Goal: Task Accomplishment & Management: Manage account settings

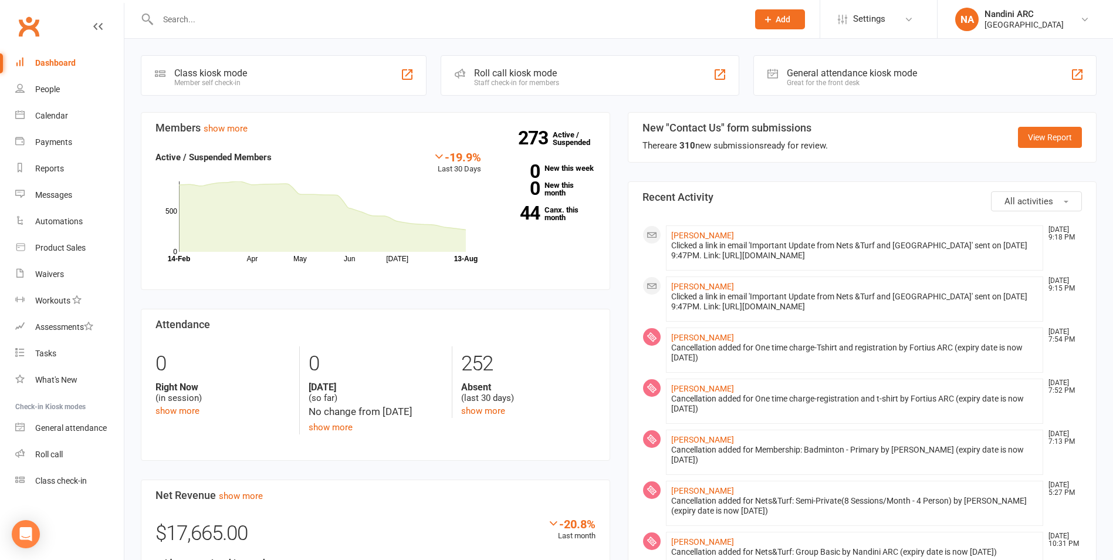
click at [262, 23] on input "text" at bounding box center [447, 19] width 586 height 16
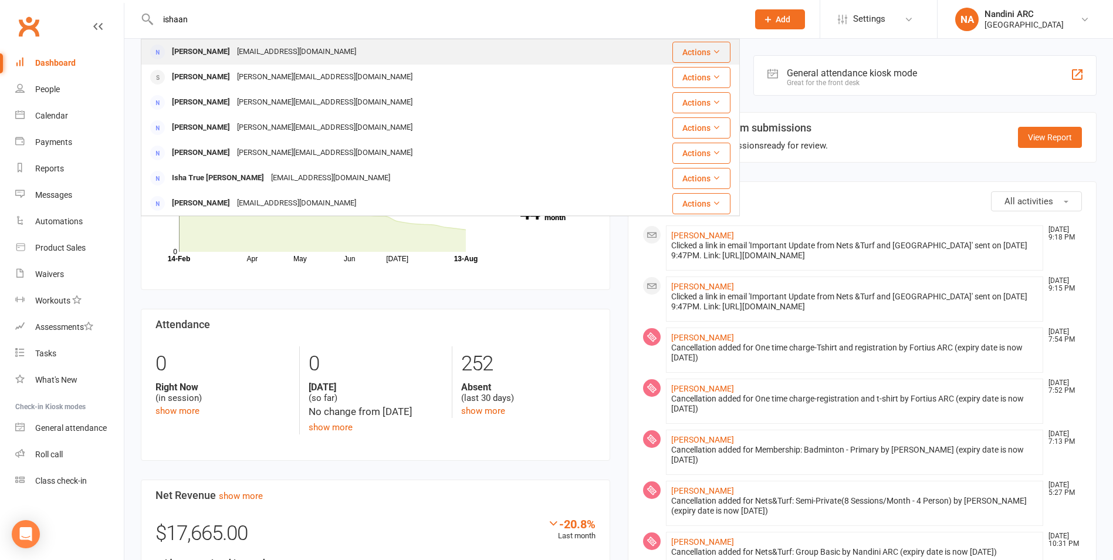
type input "ishaan"
click at [280, 52] on div "ivsomaka@gmail.com" at bounding box center [297, 51] width 126 height 17
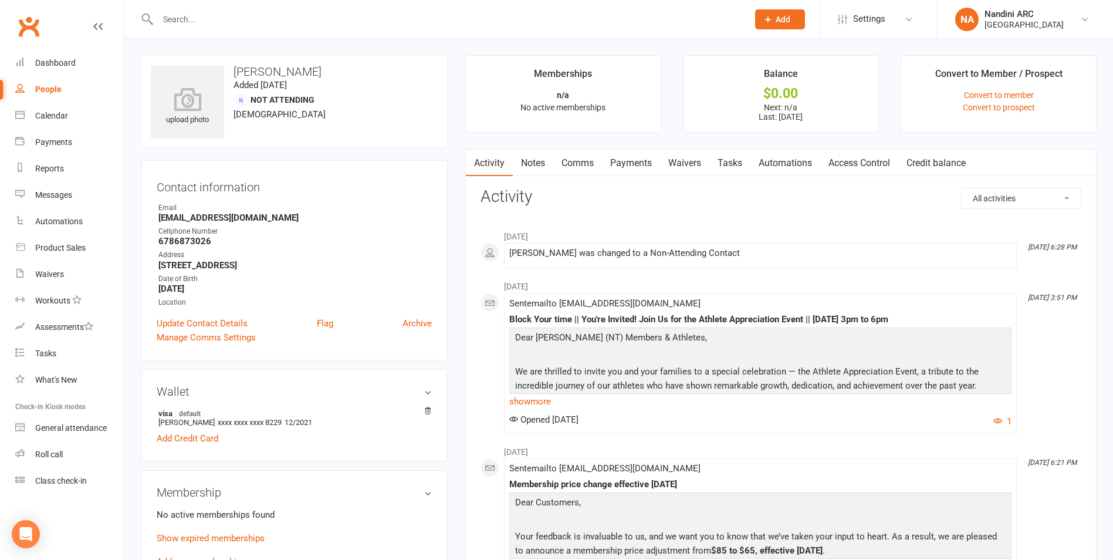
click at [261, 19] on input "text" at bounding box center [447, 19] width 586 height 16
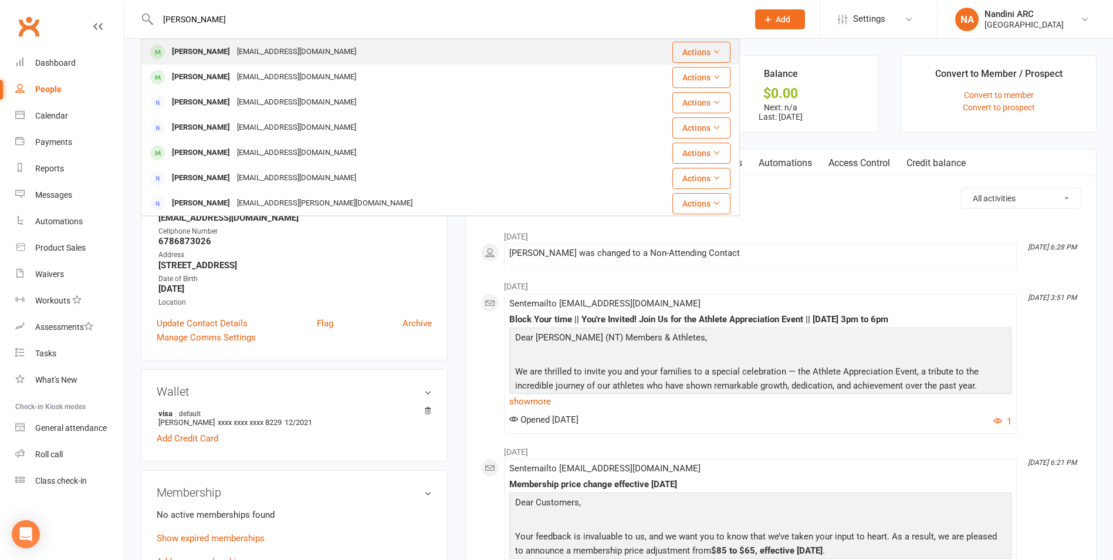
type input "diya chidambara"
click at [234, 53] on div "[PERSON_NAME]" at bounding box center [200, 51] width 65 height 17
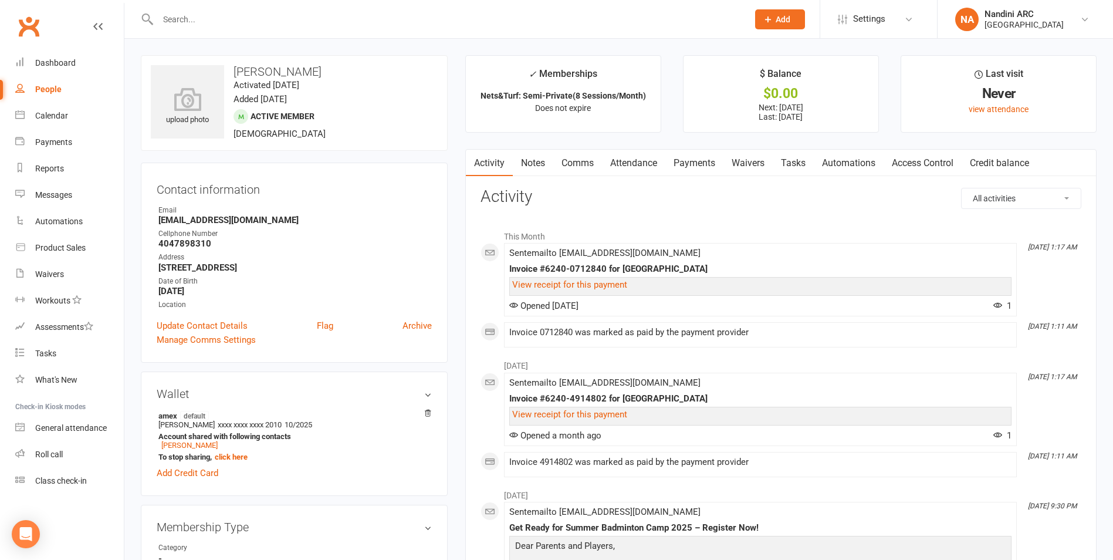
click at [690, 160] on link "Payments" at bounding box center [694, 163] width 58 height 27
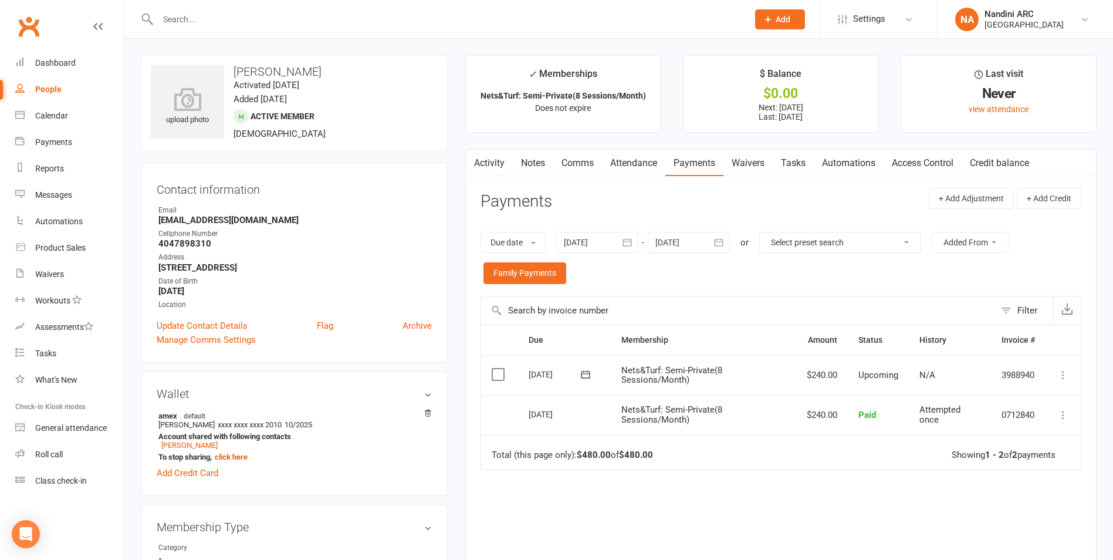
click at [632, 244] on icon "button" at bounding box center [627, 243] width 9 height 8
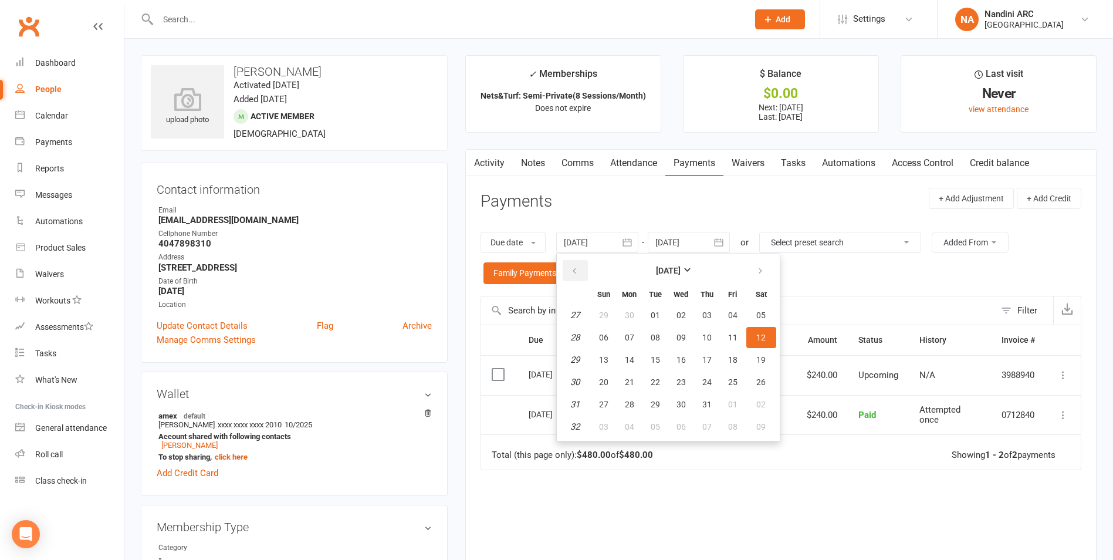
click at [568, 269] on button "button" at bounding box center [575, 270] width 25 height 21
click at [665, 313] on button "01" at bounding box center [655, 315] width 25 height 21
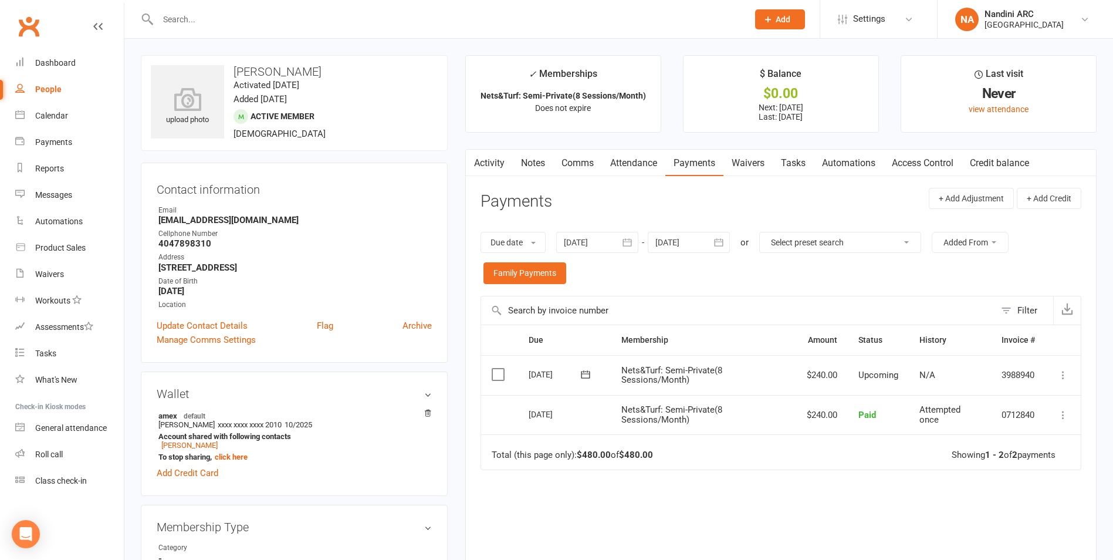
type input "[DATE]"
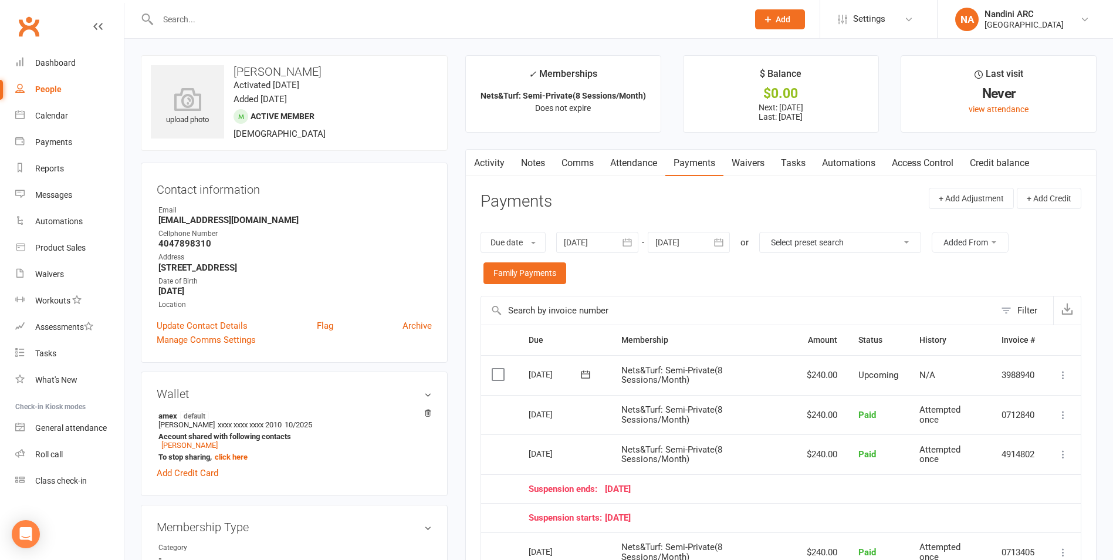
drag, startPoint x: 236, startPoint y: 67, endPoint x: 393, endPoint y: 67, distance: 156.1
click at [393, 67] on h3 "[PERSON_NAME]" at bounding box center [294, 71] width 287 height 13
copy h3 "[PERSON_NAME]"
click at [393, 67] on h3 "[PERSON_NAME]" at bounding box center [294, 71] width 287 height 13
click at [262, 33] on div at bounding box center [440, 19] width 599 height 38
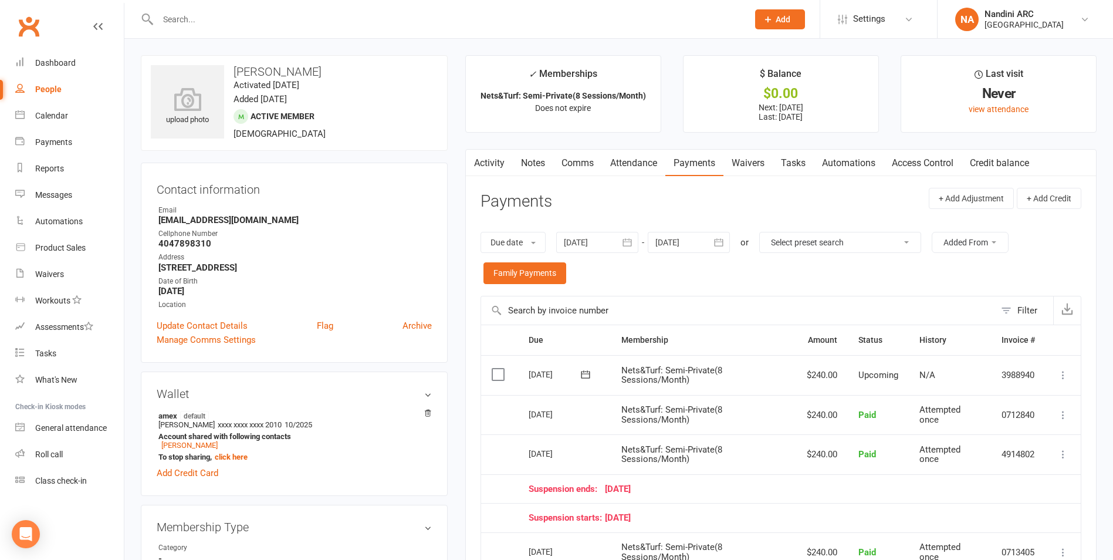
click at [258, 19] on input "text" at bounding box center [447, 19] width 586 height 16
paste input "Arin Bhosle"
type input "Arin Bhosle"
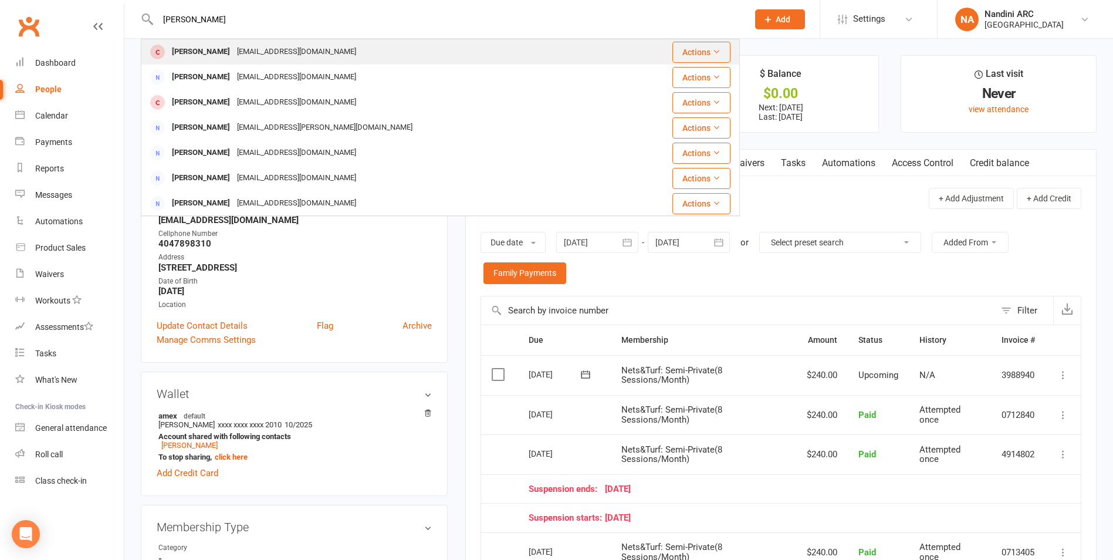
click at [265, 53] on div "rbhosle@aol.com" at bounding box center [297, 51] width 126 height 17
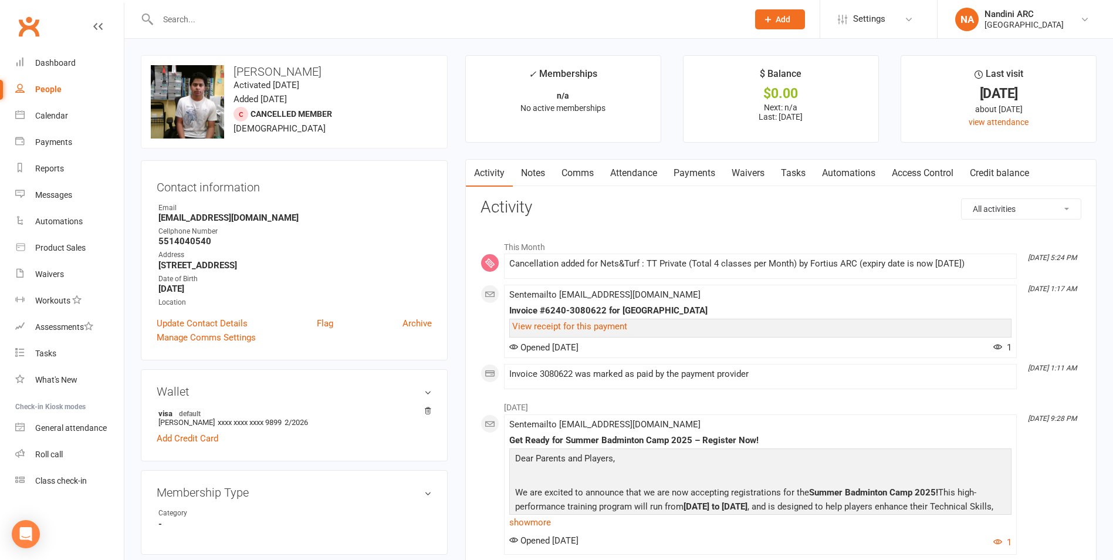
click at [693, 168] on link "Payments" at bounding box center [694, 173] width 58 height 27
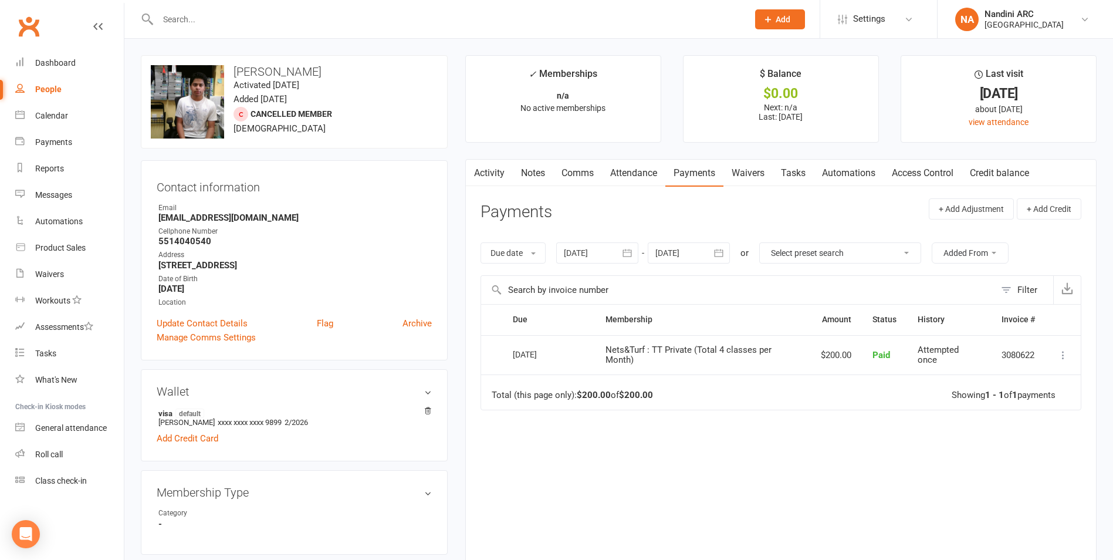
click at [627, 255] on icon "button" at bounding box center [627, 253] width 12 height 12
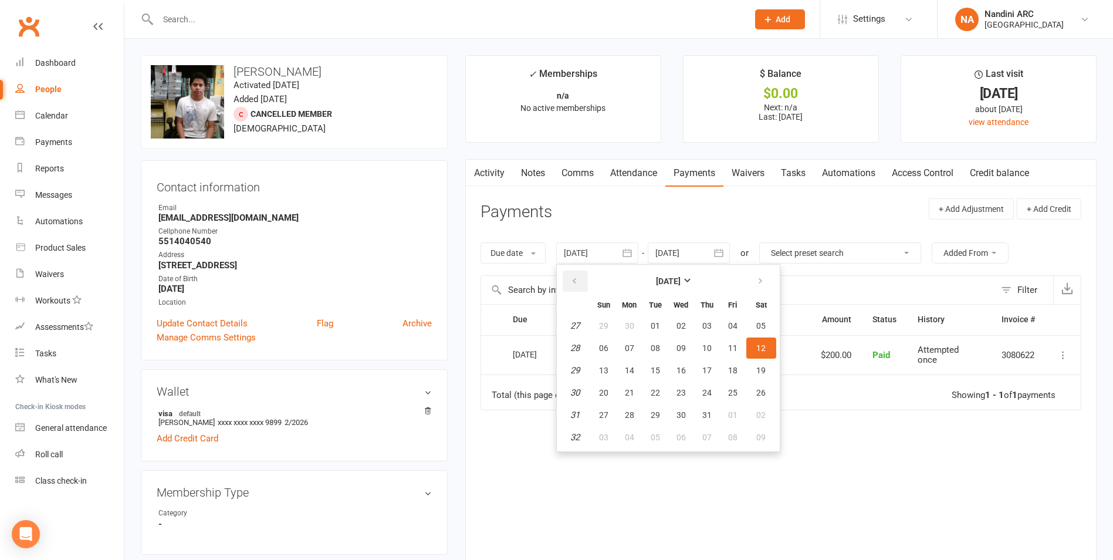
click at [573, 282] on icon "button" at bounding box center [574, 280] width 8 height 9
click at [692, 319] on button "02" at bounding box center [681, 325] width 25 height 21
type input "[DATE]"
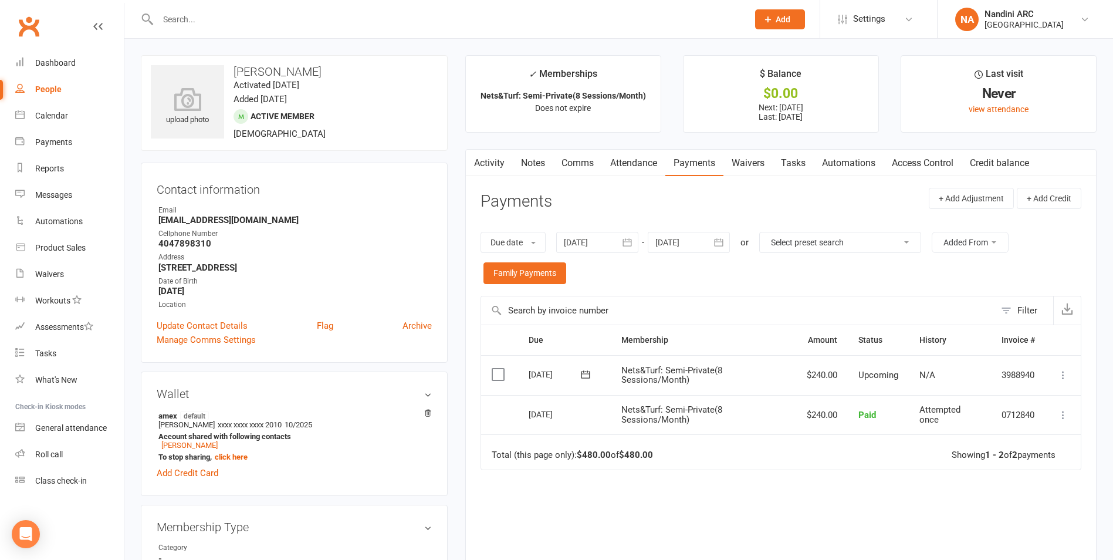
click at [206, 13] on input "text" at bounding box center [447, 19] width 586 height 16
paste input "Ravish Dhandapani Vignesh"
type input "Ravish Dhandapani Vignesh"
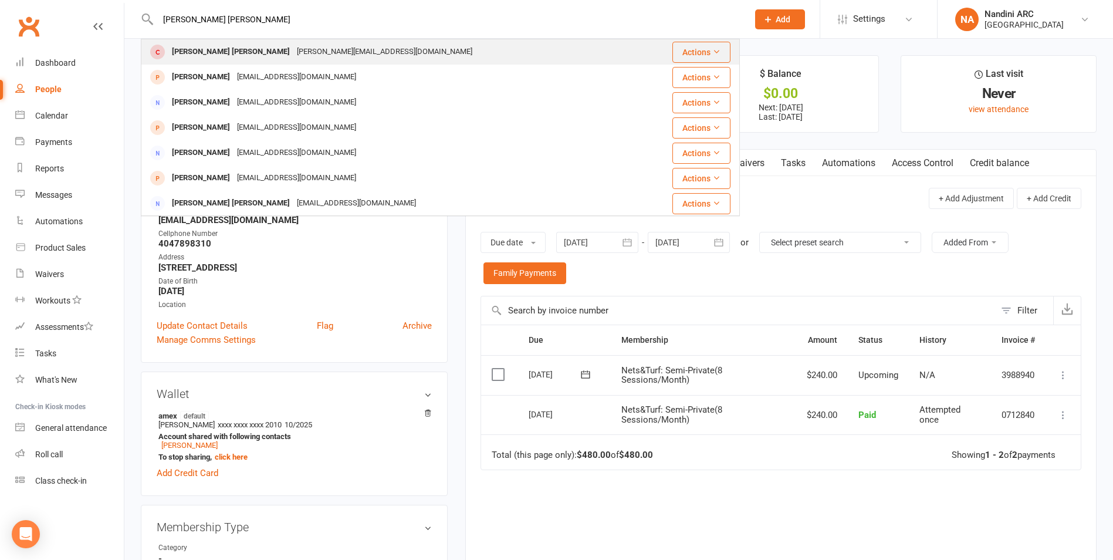
click at [293, 52] on div "srini.gai3@gmail.com" at bounding box center [384, 51] width 182 height 17
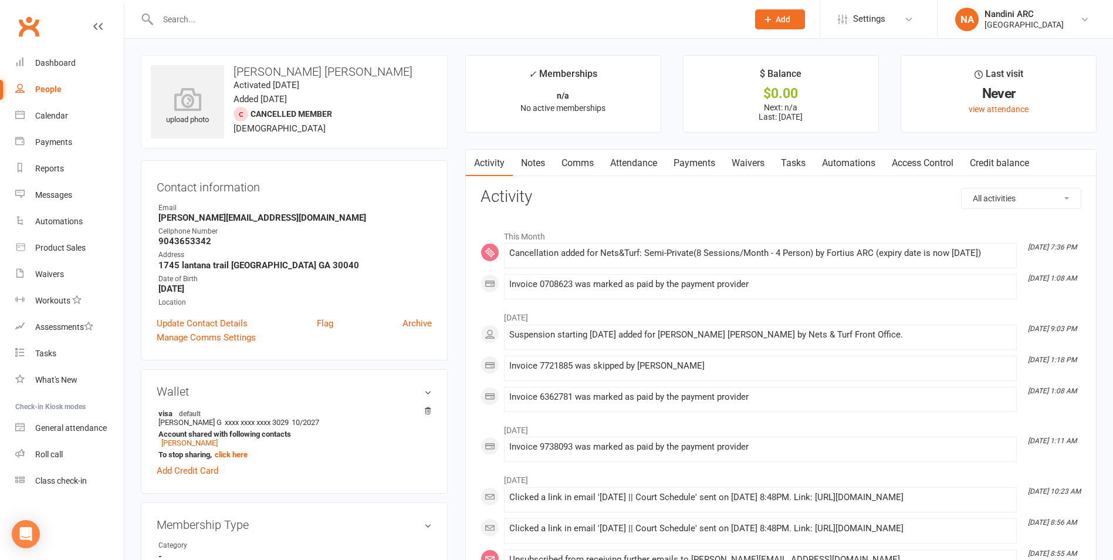
click at [683, 161] on link "Payments" at bounding box center [694, 163] width 58 height 27
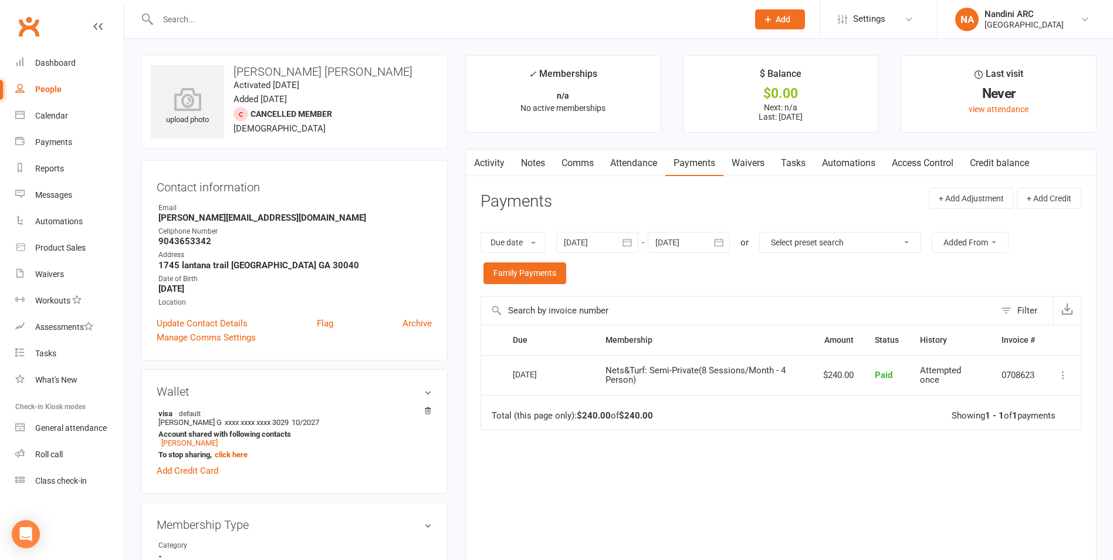
click at [630, 239] on icon "button" at bounding box center [627, 243] width 9 height 8
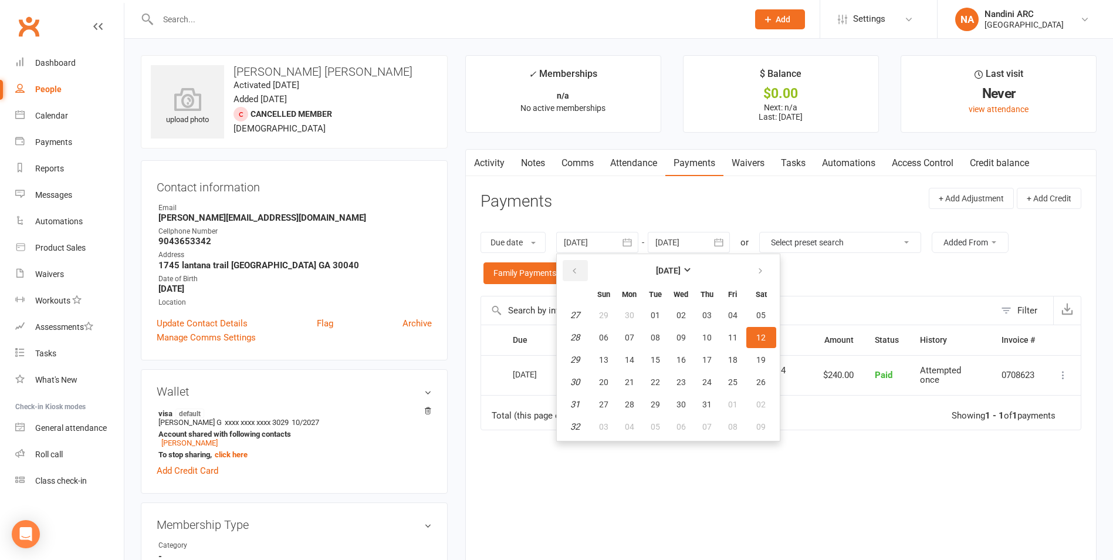
click at [578, 272] on icon "button" at bounding box center [574, 270] width 8 height 9
click at [699, 314] on button "01" at bounding box center [707, 315] width 25 height 21
type input "[DATE]"
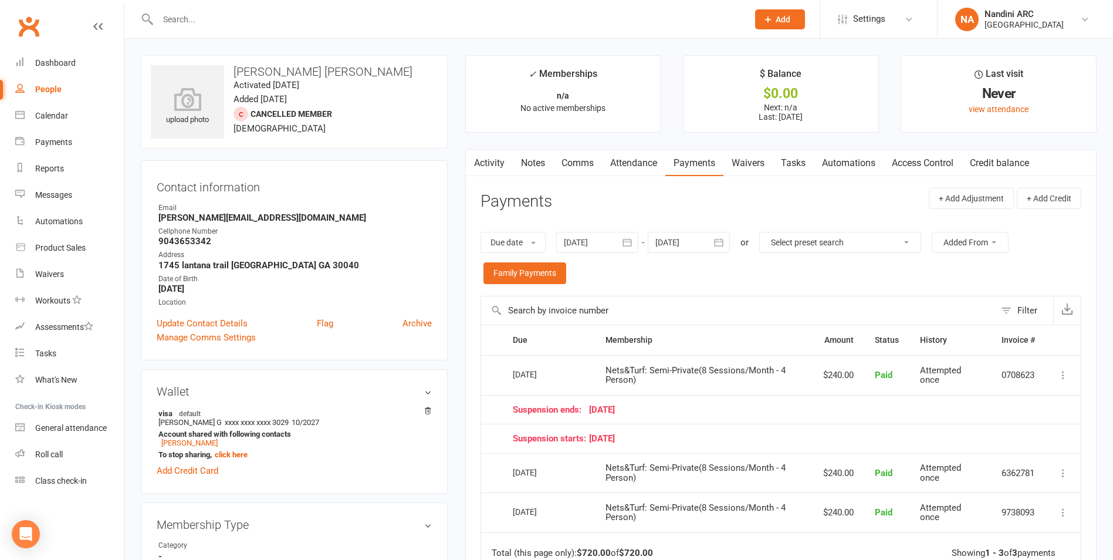
click at [203, 22] on input "text" at bounding box center [447, 19] width 586 height 16
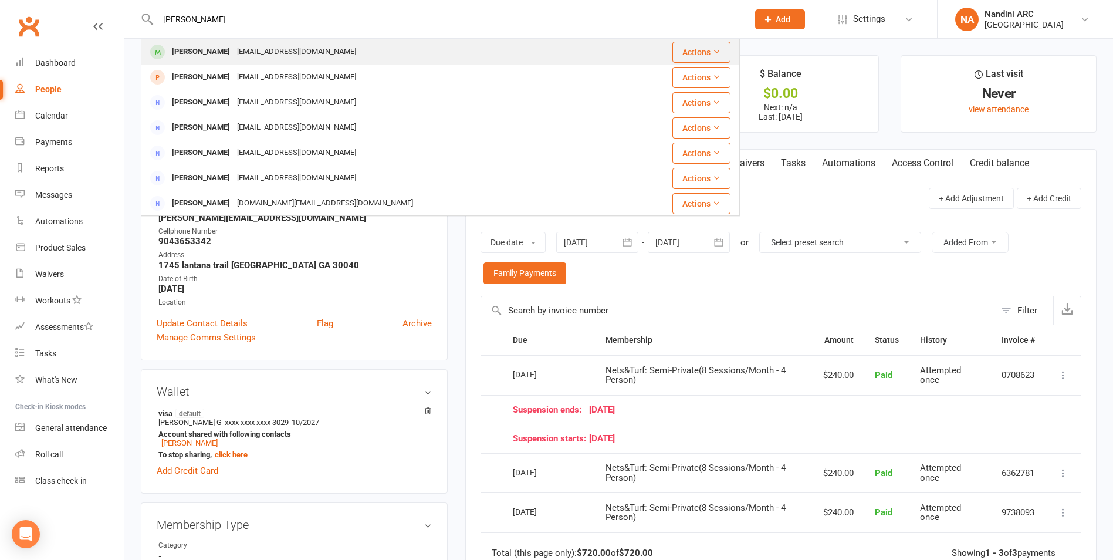
type input "mohan kadili"
click at [212, 50] on div "[PERSON_NAME]" at bounding box center [200, 51] width 65 height 17
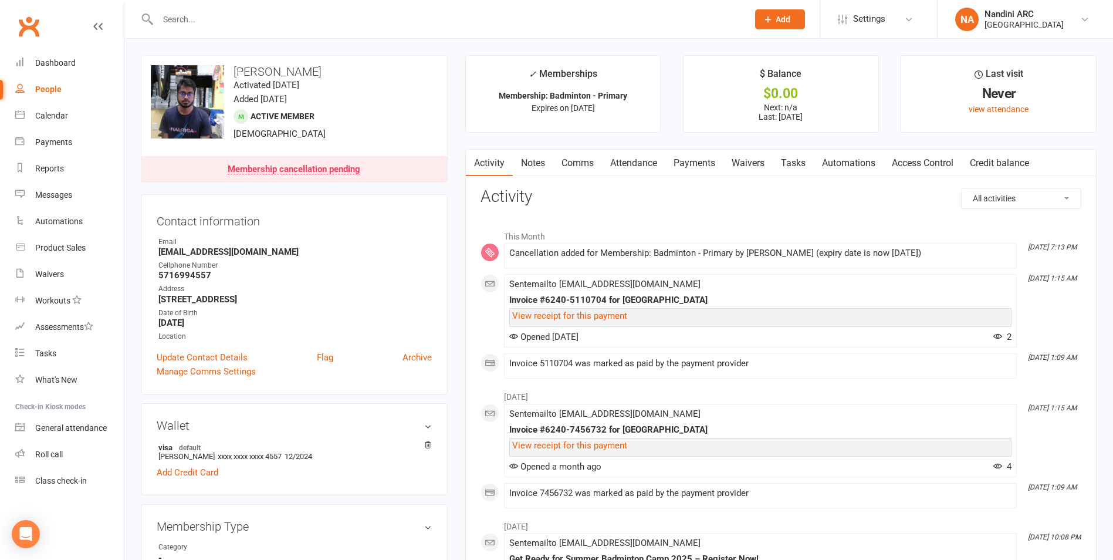
click at [692, 164] on link "Payments" at bounding box center [694, 163] width 58 height 27
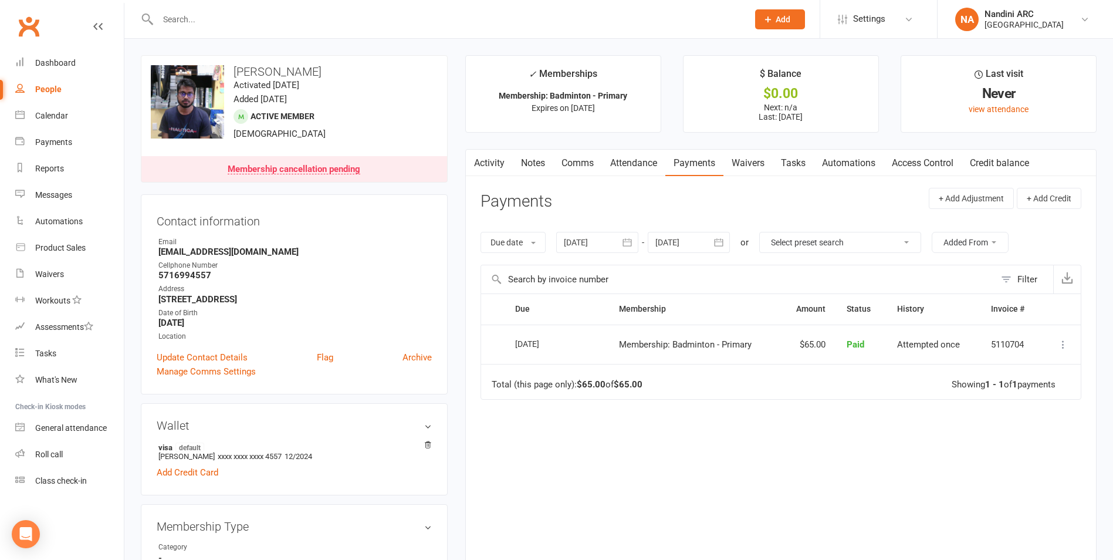
click at [627, 239] on icon "button" at bounding box center [627, 242] width 12 height 12
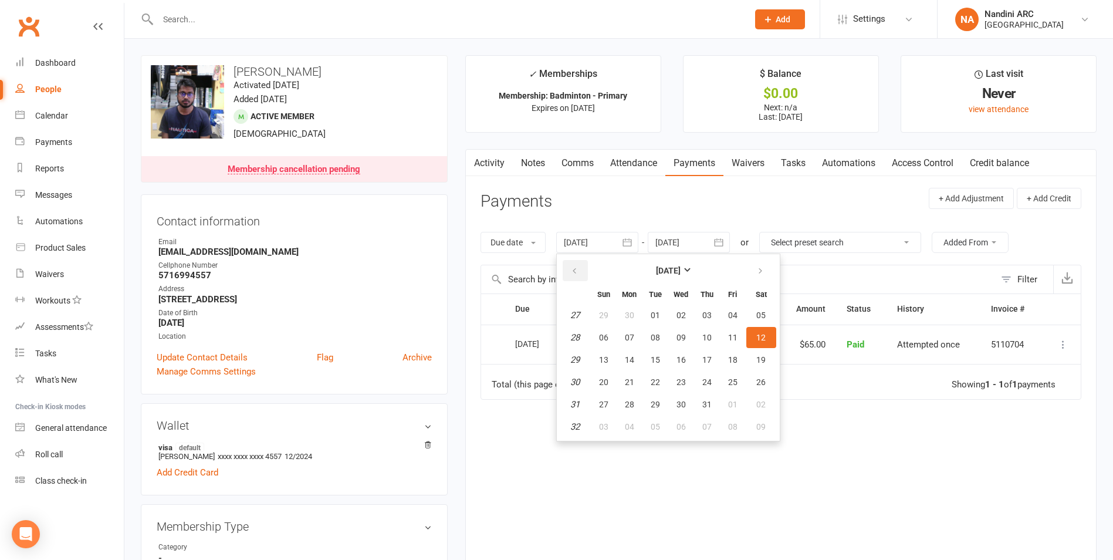
click at [573, 276] on button "button" at bounding box center [575, 270] width 25 height 21
click at [677, 322] on button "02" at bounding box center [681, 315] width 25 height 21
type input "[DATE]"
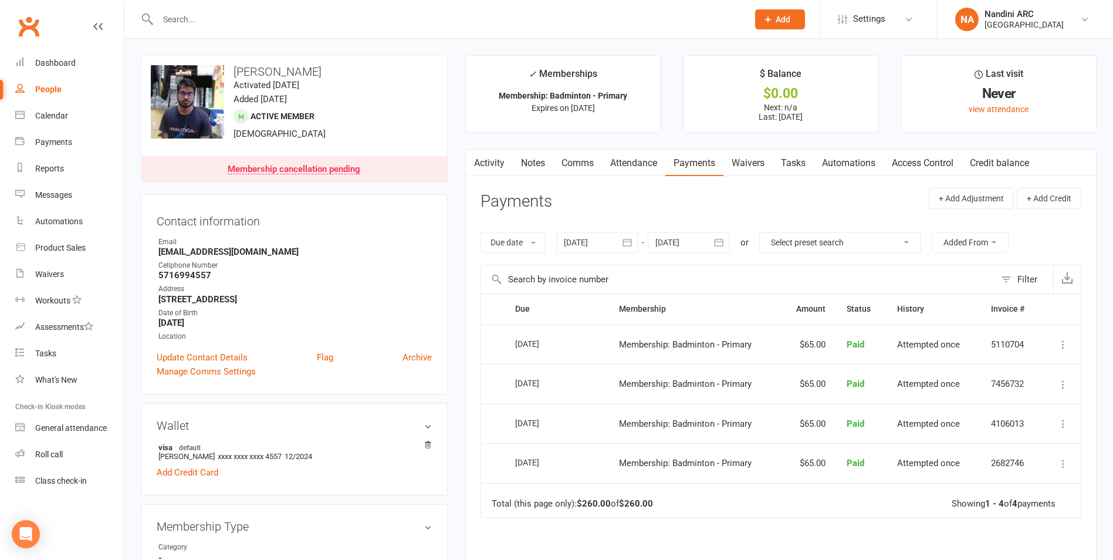
click at [488, 163] on link "Activity" at bounding box center [489, 163] width 47 height 27
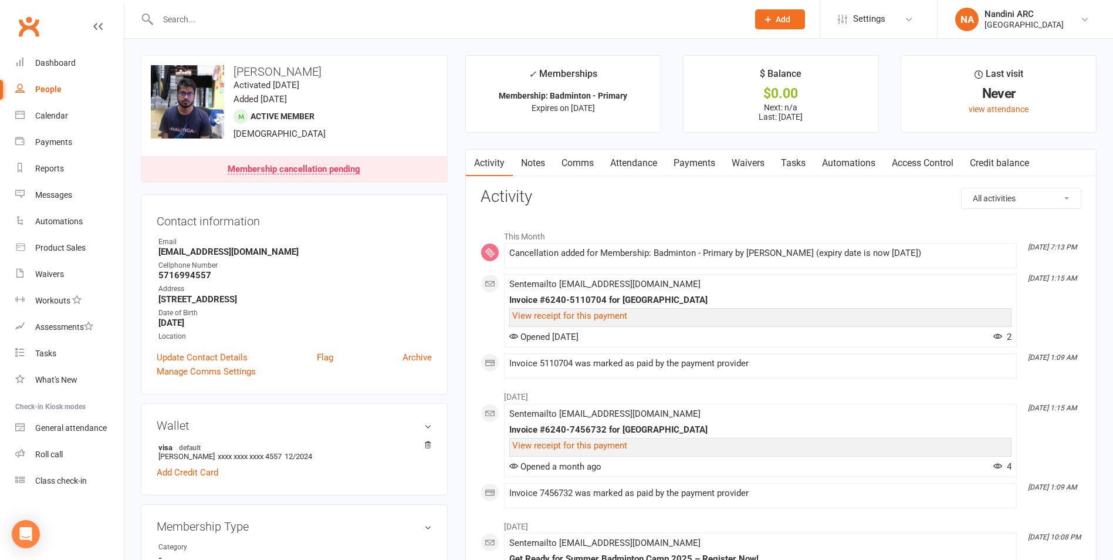
click at [691, 158] on link "Payments" at bounding box center [694, 163] width 58 height 27
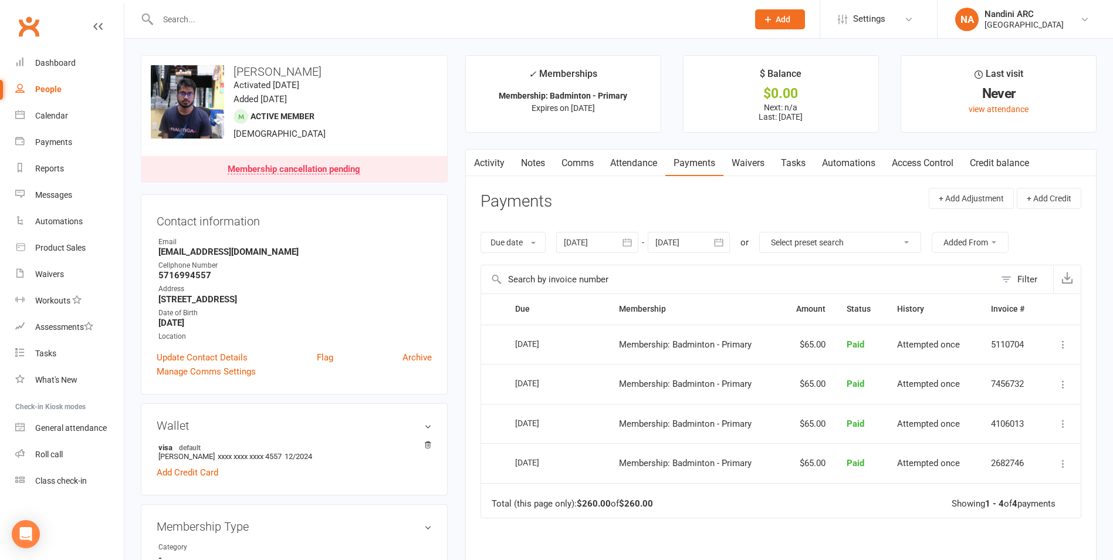
click at [717, 243] on icon "button" at bounding box center [719, 243] width 9 height 8
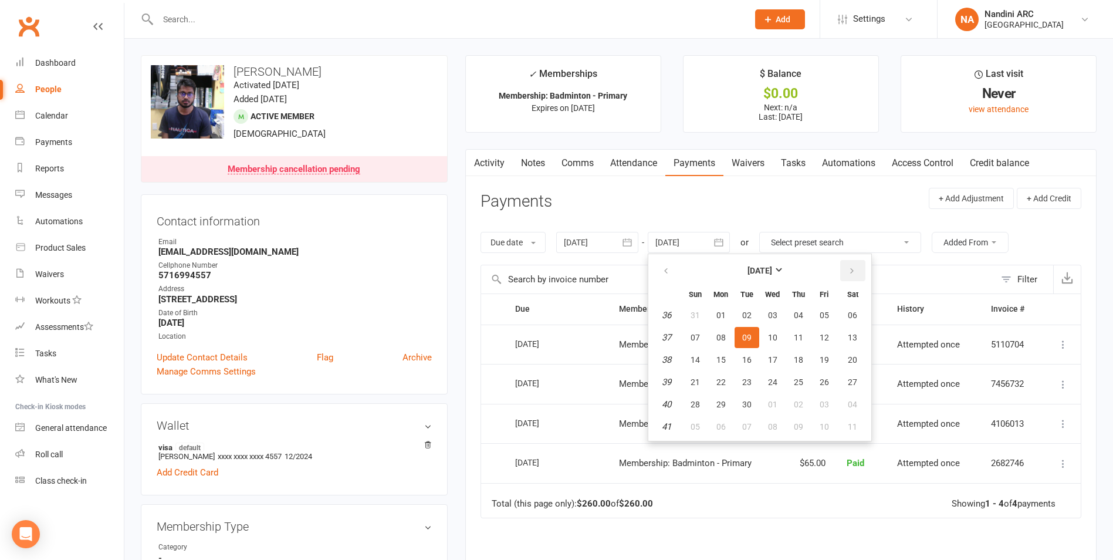
click at [854, 266] on icon "button" at bounding box center [852, 270] width 8 height 9
click at [854, 268] on icon "button" at bounding box center [852, 270] width 8 height 9
click at [855, 324] on button "01" at bounding box center [853, 315] width 30 height 21
type input "01 Nov 2025"
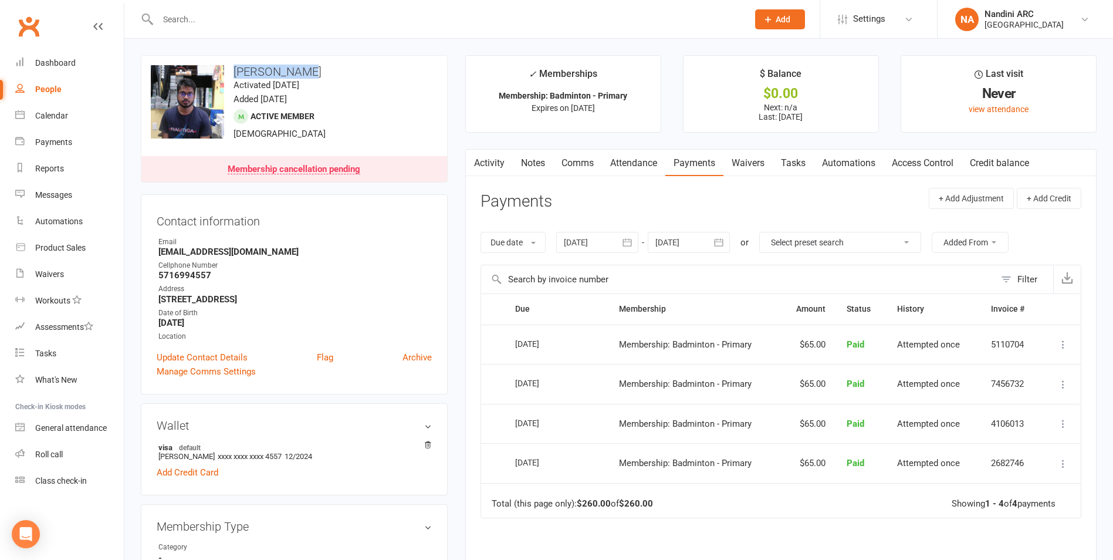
drag, startPoint x: 230, startPoint y: 70, endPoint x: 309, endPoint y: 66, distance: 78.8
click at [309, 66] on h3 "[PERSON_NAME]" at bounding box center [294, 71] width 287 height 13
copy h3 "[PERSON_NAME]"
click at [312, 66] on h3 "[PERSON_NAME]" at bounding box center [294, 71] width 287 height 13
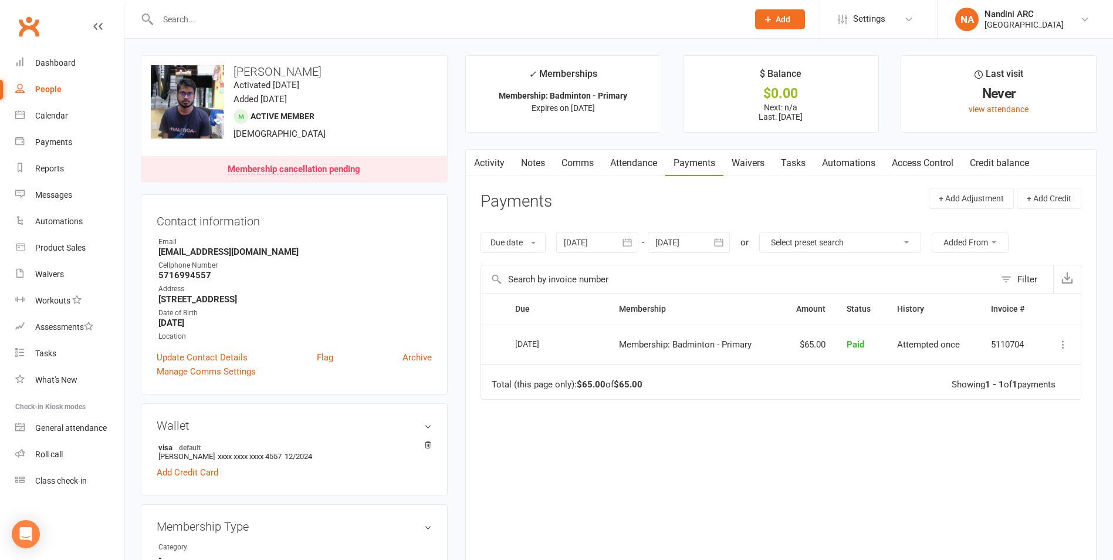
click at [276, 17] on input "text" at bounding box center [447, 19] width 586 height 16
paste input "[PERSON_NAME]"
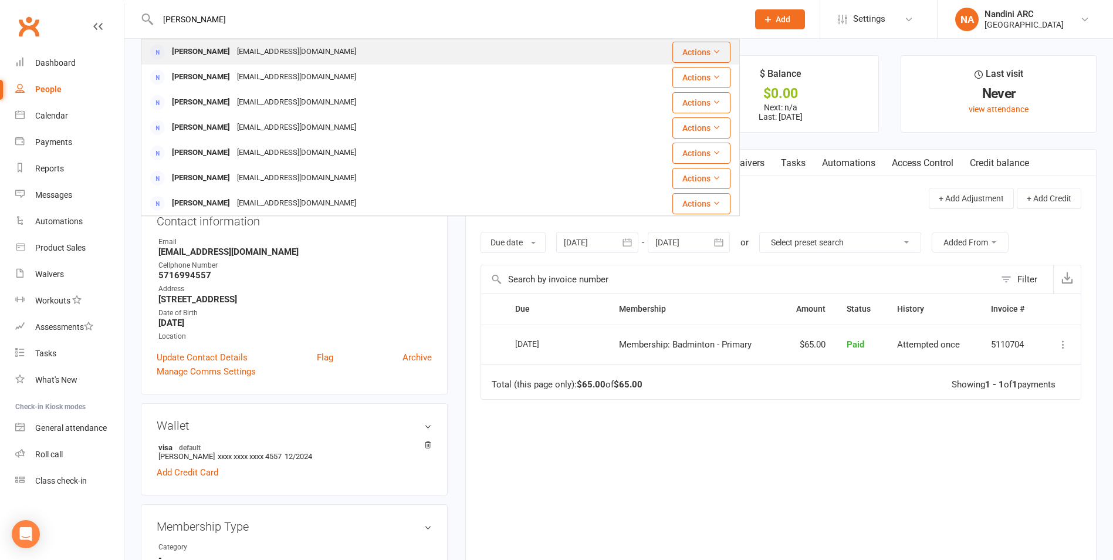
type input "[PERSON_NAME]"
click at [284, 50] on div "[EMAIL_ADDRESS][DOMAIN_NAME]" at bounding box center [297, 51] width 126 height 17
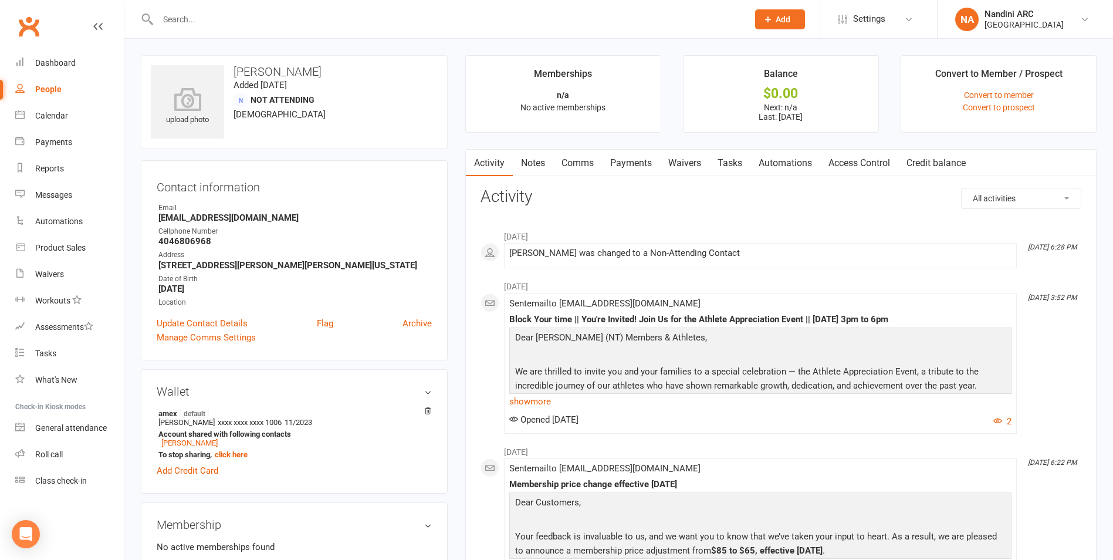
click at [686, 166] on link "Waivers" at bounding box center [684, 163] width 49 height 27
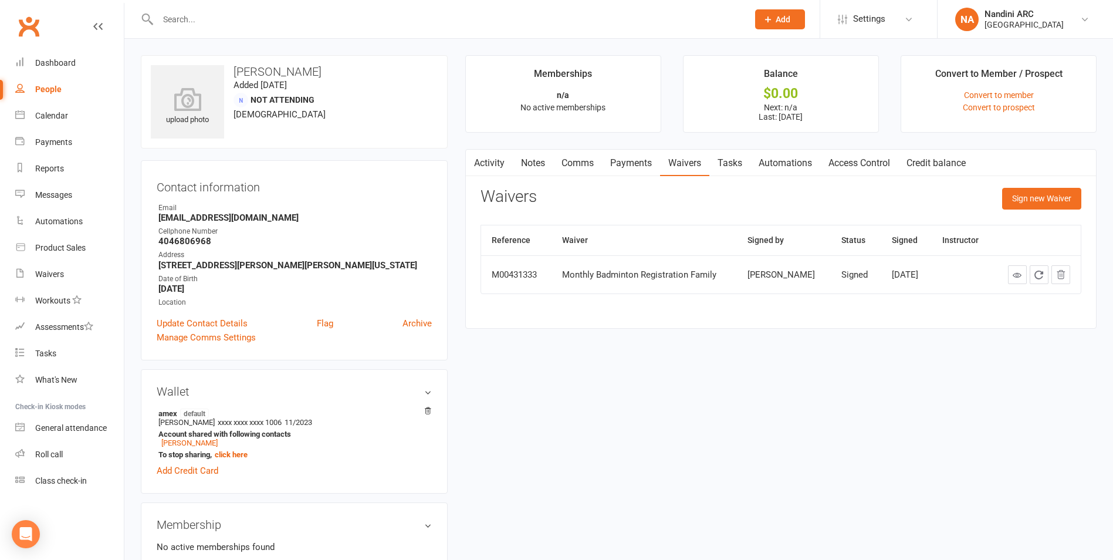
click at [636, 168] on link "Payments" at bounding box center [631, 163] width 58 height 27
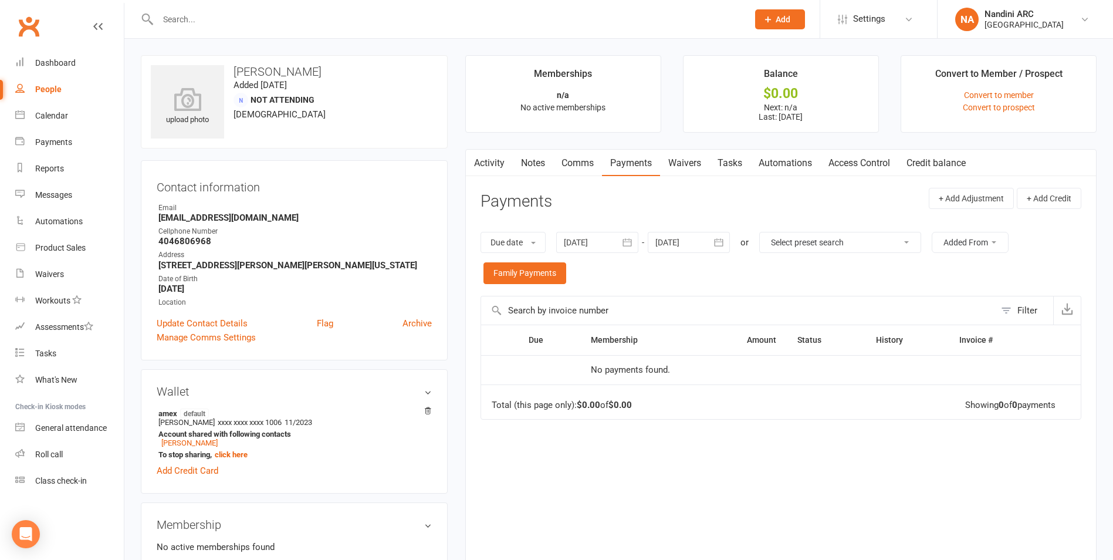
click at [628, 244] on icon "button" at bounding box center [627, 242] width 12 height 12
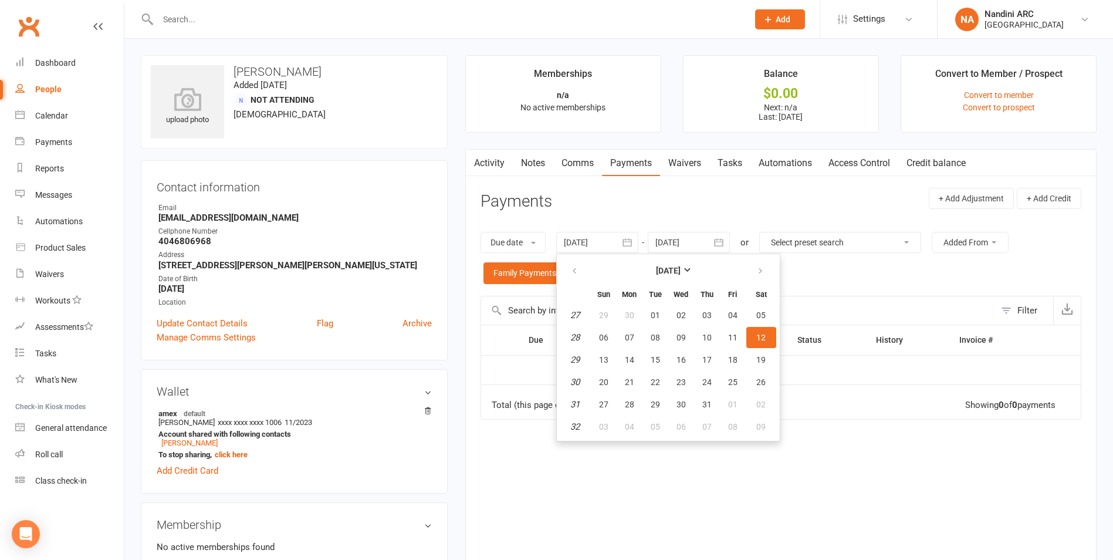
click at [559, 274] on ul "[DATE] Sun Mon Tue Wed Thu Fri Sat 27 29 30 01 02 03 04 05 28 06 07 08 09 10 11…" at bounding box center [668, 347] width 224 height 188
click at [573, 265] on button "button" at bounding box center [575, 270] width 25 height 21
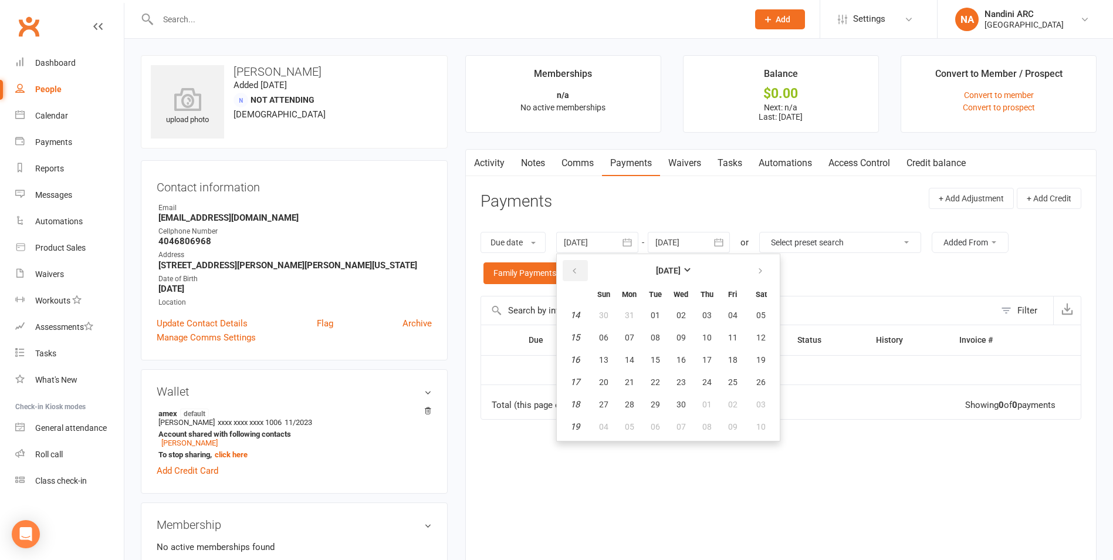
click at [572, 265] on button "button" at bounding box center [575, 270] width 25 height 21
click at [751, 332] on button "08" at bounding box center [761, 337] width 30 height 21
type input "[DATE]"
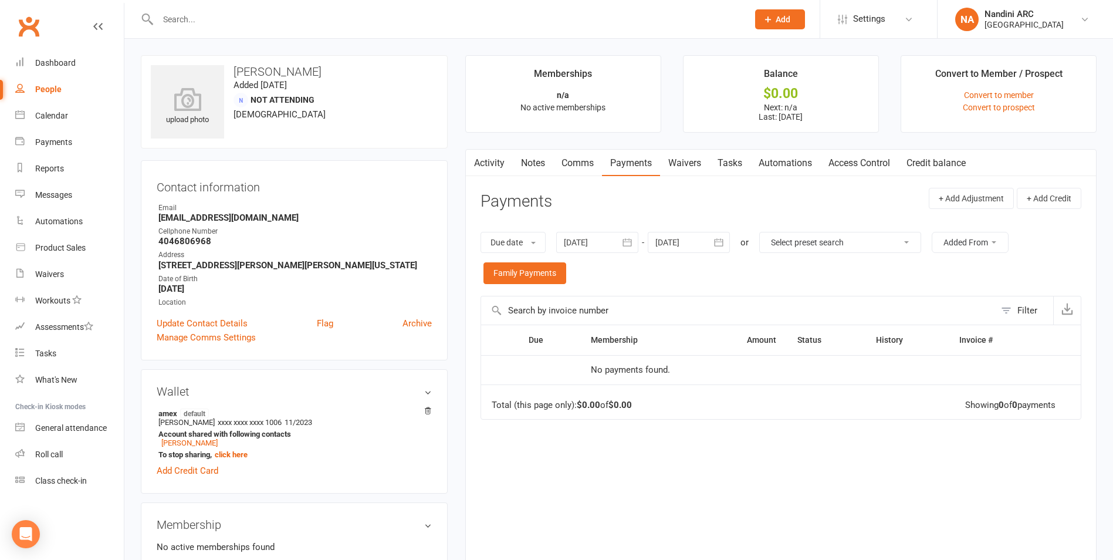
click at [254, 19] on input "text" at bounding box center [447, 19] width 586 height 16
click at [249, 13] on input "text" at bounding box center [447, 19] width 586 height 16
paste input "[PERSON_NAME]"
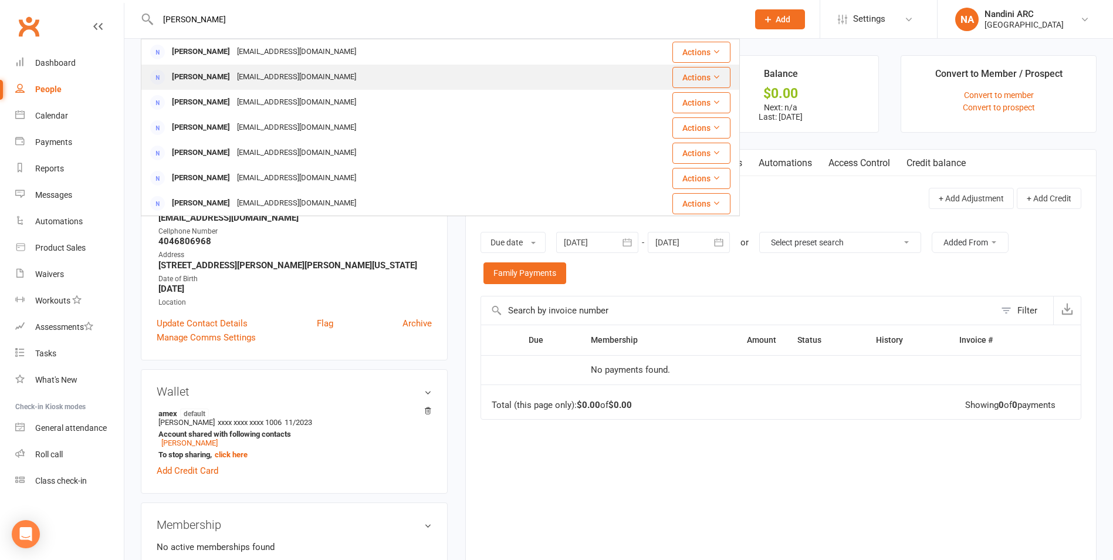
type input "[PERSON_NAME]"
click at [276, 83] on div "[EMAIL_ADDRESS][DOMAIN_NAME]" at bounding box center [297, 77] width 126 height 17
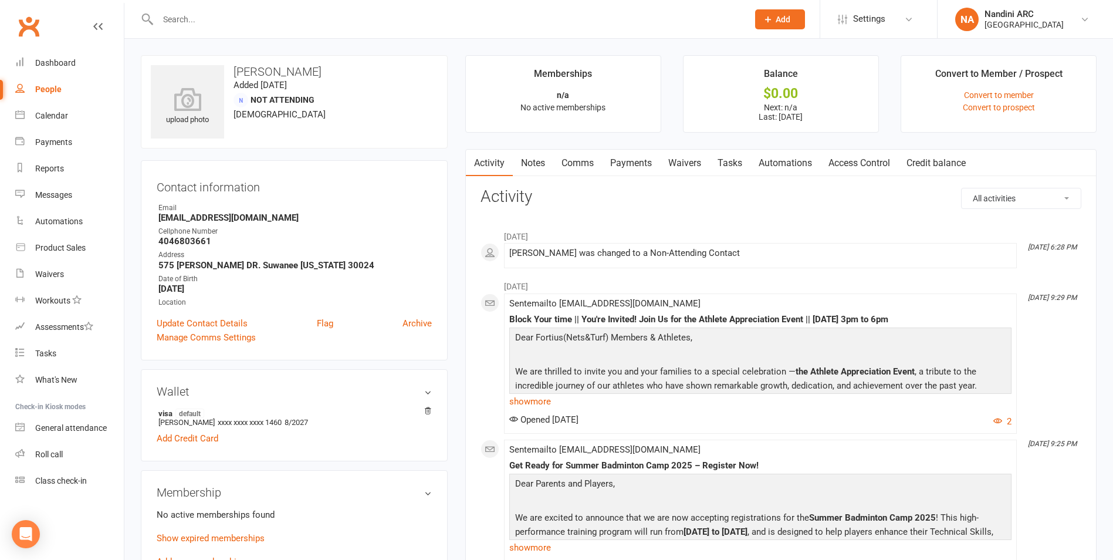
click at [627, 163] on link "Payments" at bounding box center [631, 163] width 58 height 27
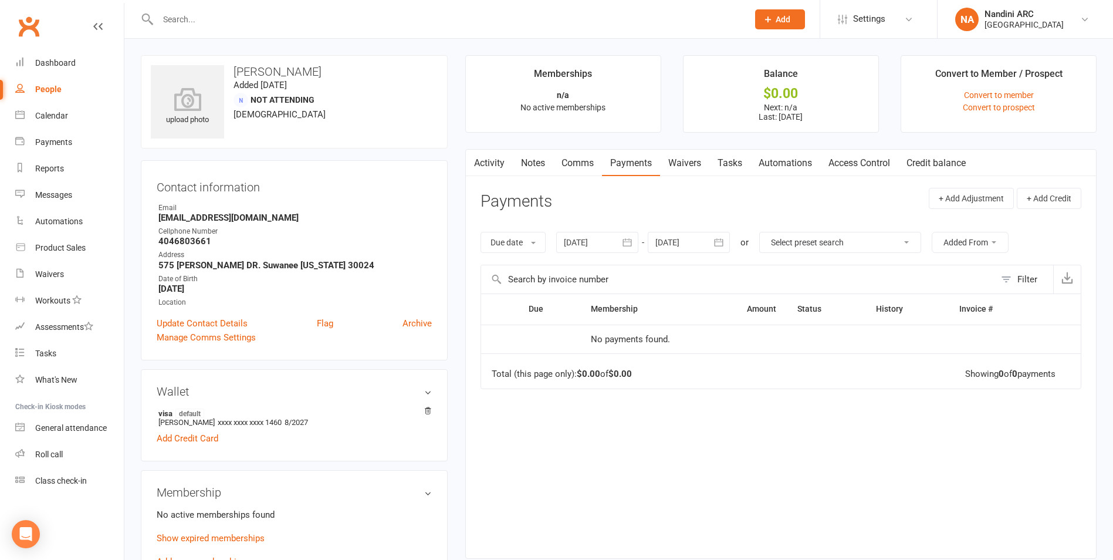
click at [633, 241] on icon "button" at bounding box center [627, 242] width 12 height 12
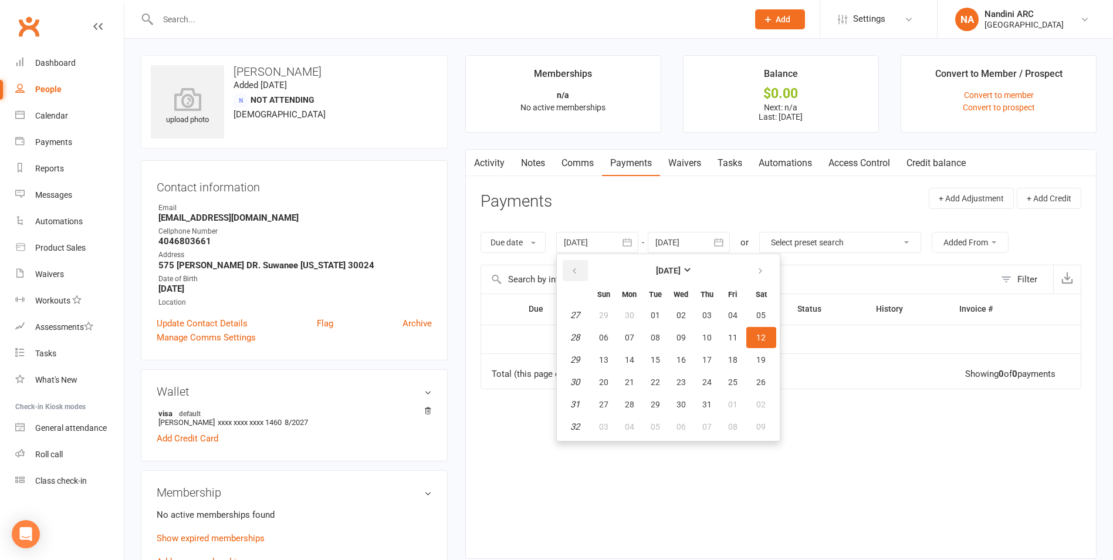
click at [582, 268] on button "button" at bounding box center [575, 270] width 25 height 21
click at [578, 269] on icon "button" at bounding box center [574, 270] width 8 height 9
drag, startPoint x: 580, startPoint y: 269, endPoint x: 570, endPoint y: 273, distance: 10.5
click at [578, 269] on icon "button" at bounding box center [574, 270] width 8 height 9
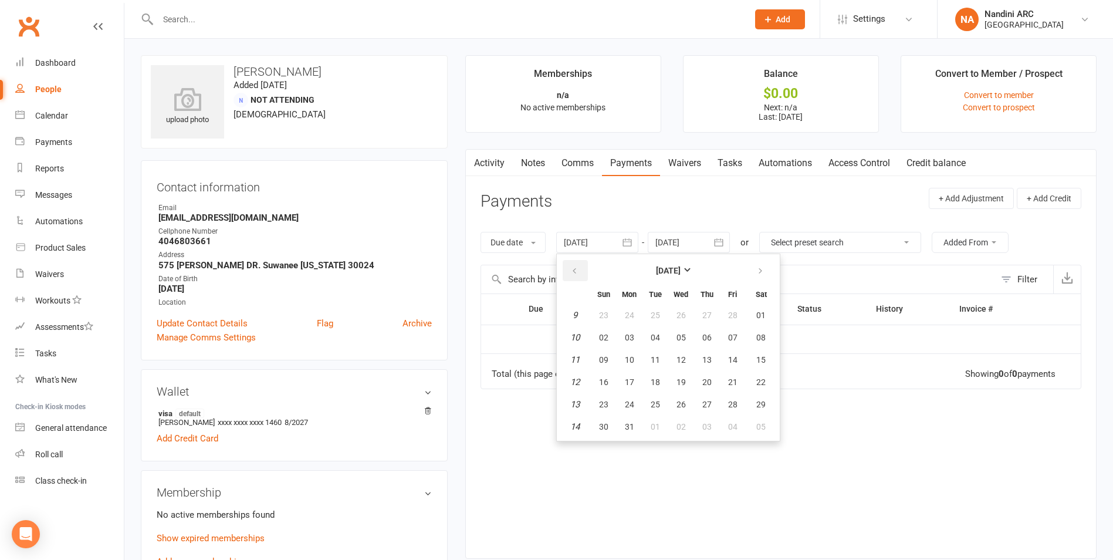
click at [570, 273] on button "button" at bounding box center [575, 270] width 25 height 21
click at [762, 327] on button "08" at bounding box center [761, 337] width 30 height 21
type input "[DATE]"
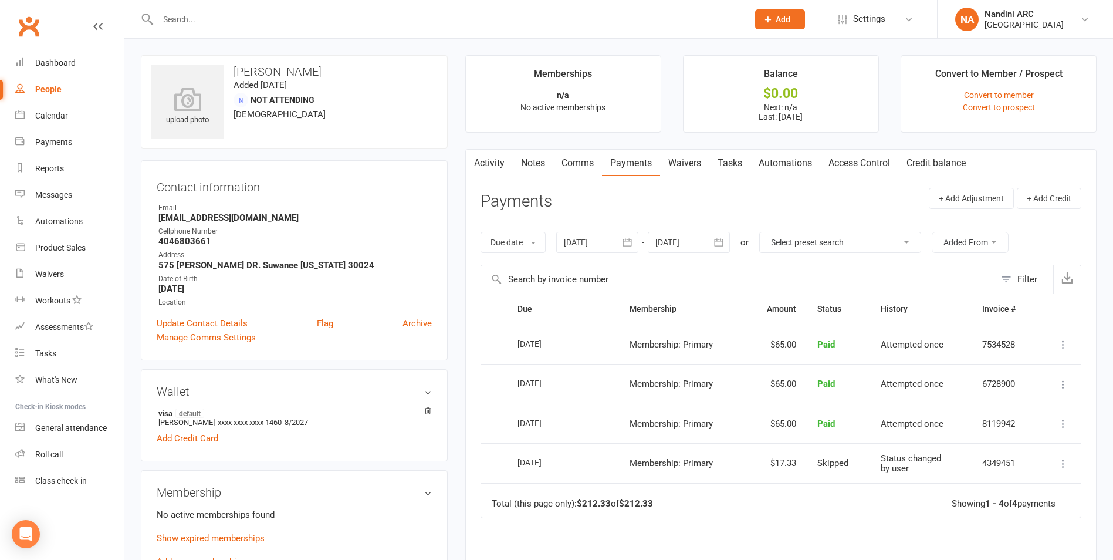
click at [291, 8] on div at bounding box center [440, 19] width 599 height 38
click at [285, 13] on input "text" at bounding box center [447, 19] width 586 height 16
paste input "[PERSON_NAME]"
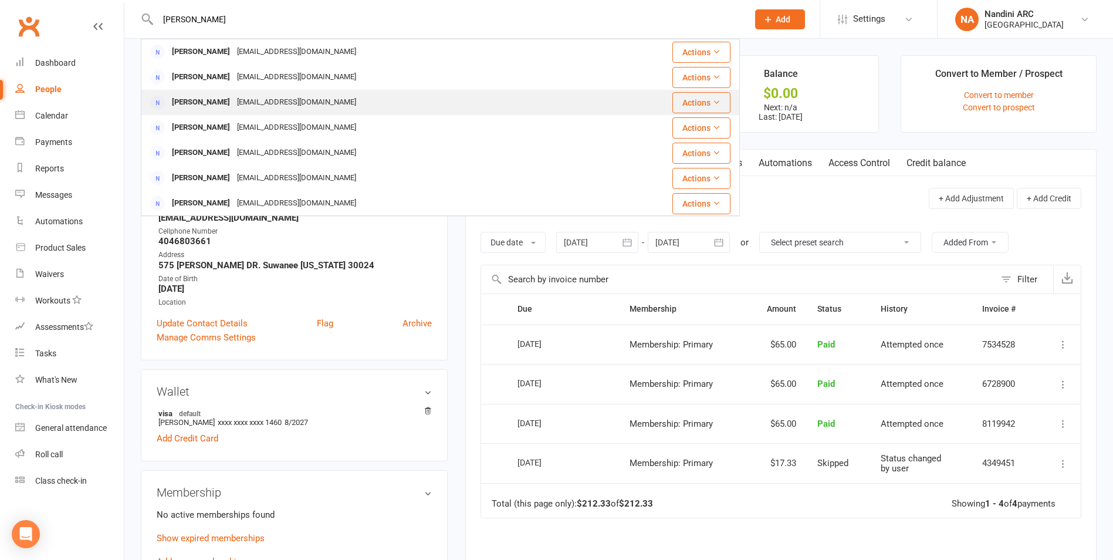
type input "[PERSON_NAME]"
click at [312, 102] on div "[EMAIL_ADDRESS][DOMAIN_NAME]" at bounding box center [297, 102] width 126 height 17
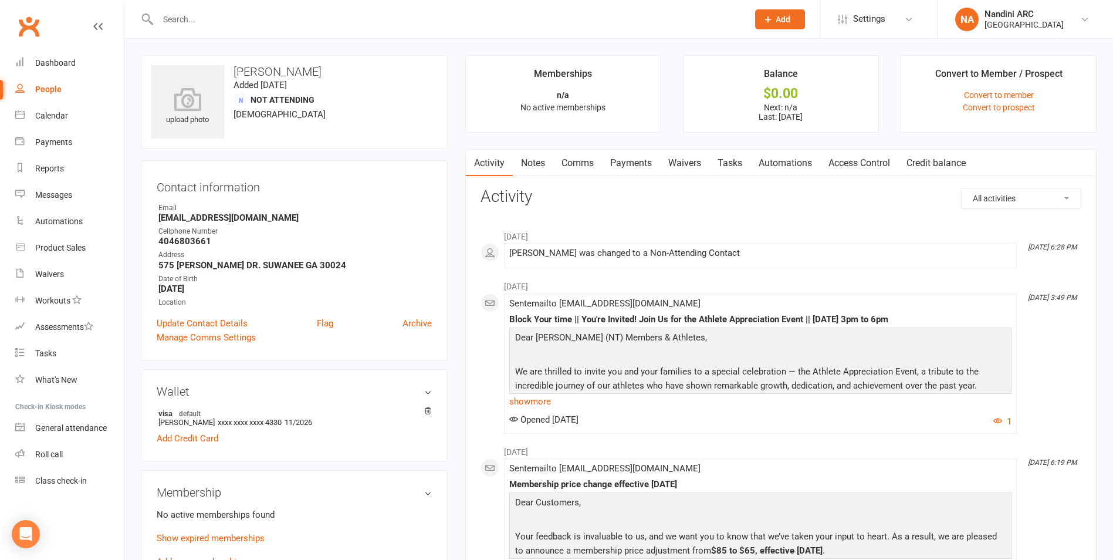
click at [184, 16] on input "text" at bounding box center [447, 19] width 586 height 16
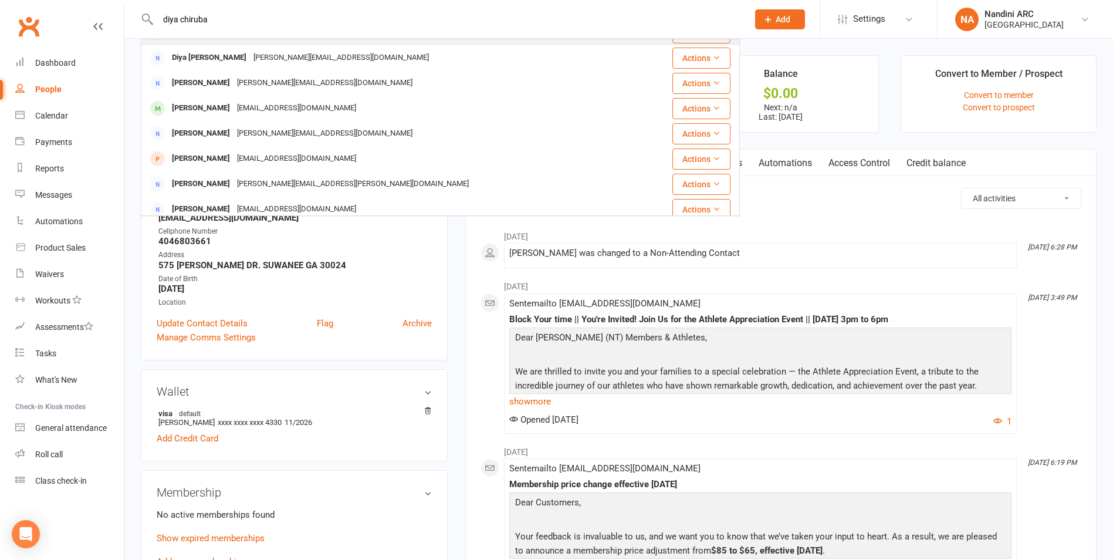
scroll to position [176, 0]
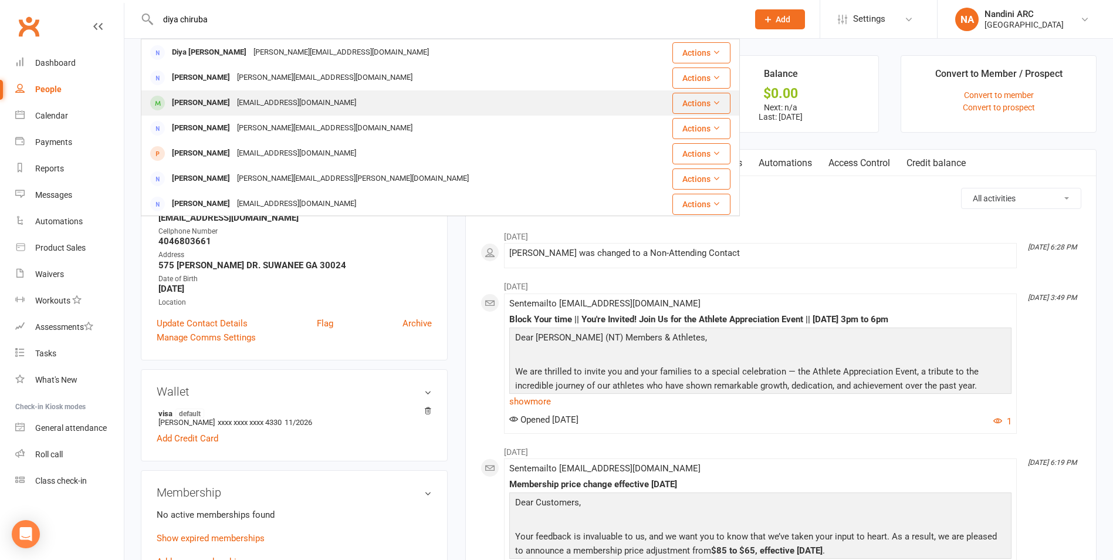
type input "diya chiruba"
click at [234, 100] on div "[PERSON_NAME]" at bounding box center [200, 102] width 65 height 17
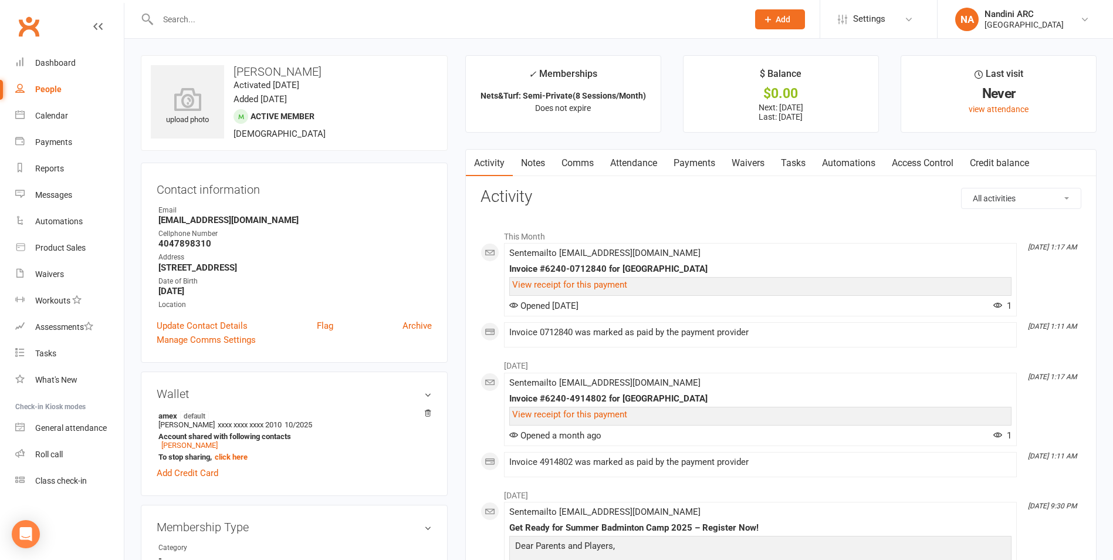
click at [191, 25] on input "text" at bounding box center [447, 19] width 586 height 16
paste input "[PERSON_NAME]"
type input "[PERSON_NAME]"
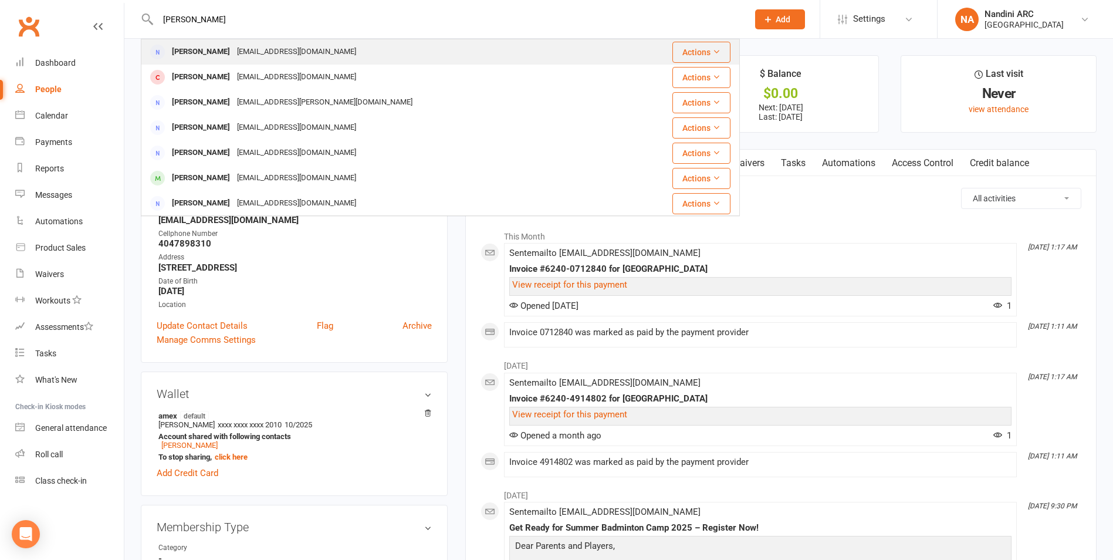
click at [234, 56] on div "[EMAIL_ADDRESS][DOMAIN_NAME]" at bounding box center [297, 51] width 126 height 17
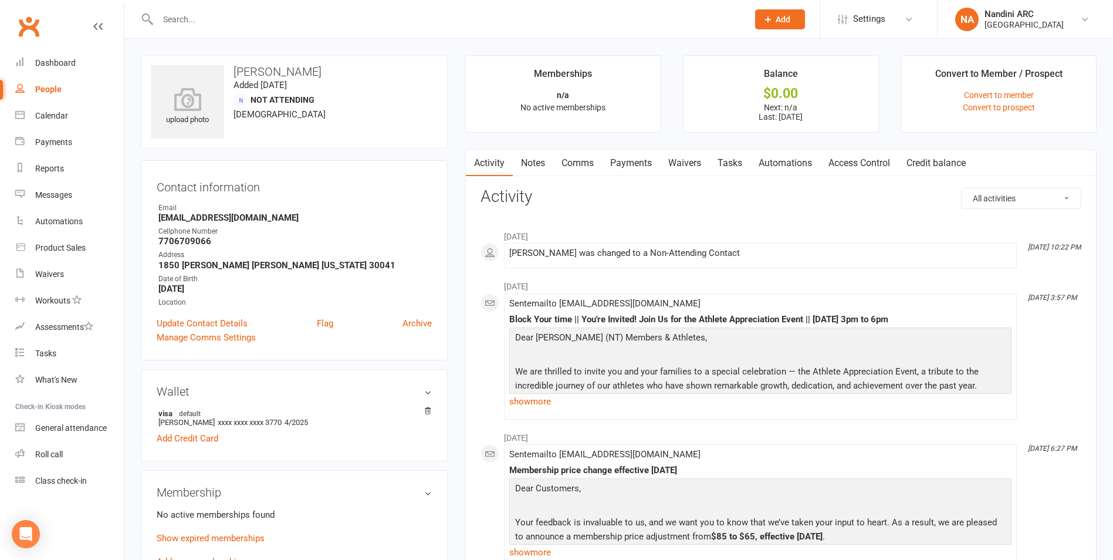
click at [216, 23] on input "text" at bounding box center [447, 19] width 586 height 16
paste input "[PERSON_NAME]"
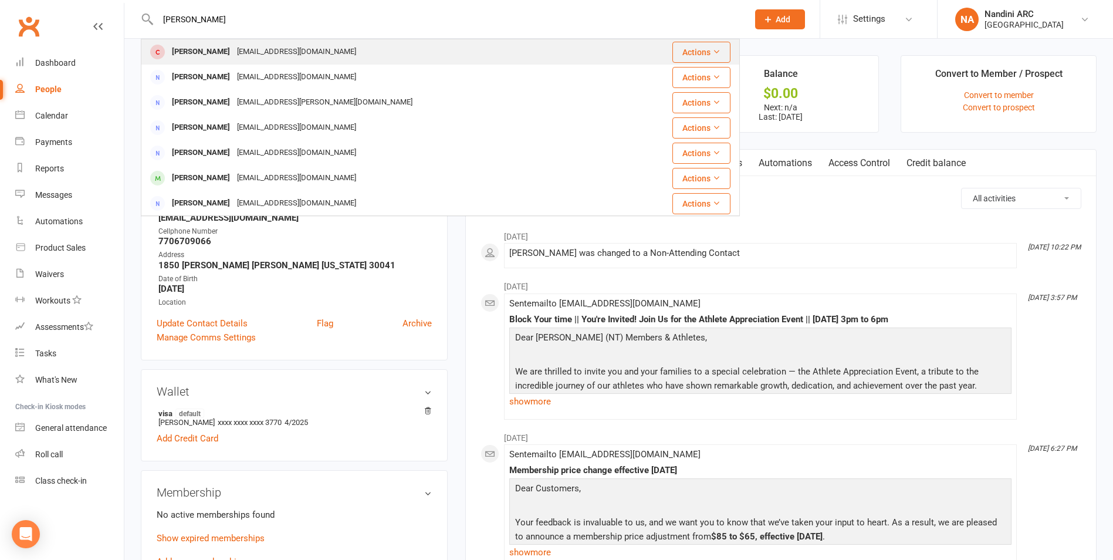
type input "[PERSON_NAME]"
click at [239, 60] on div "[EMAIL_ADDRESS][DOMAIN_NAME]" at bounding box center [297, 51] width 126 height 17
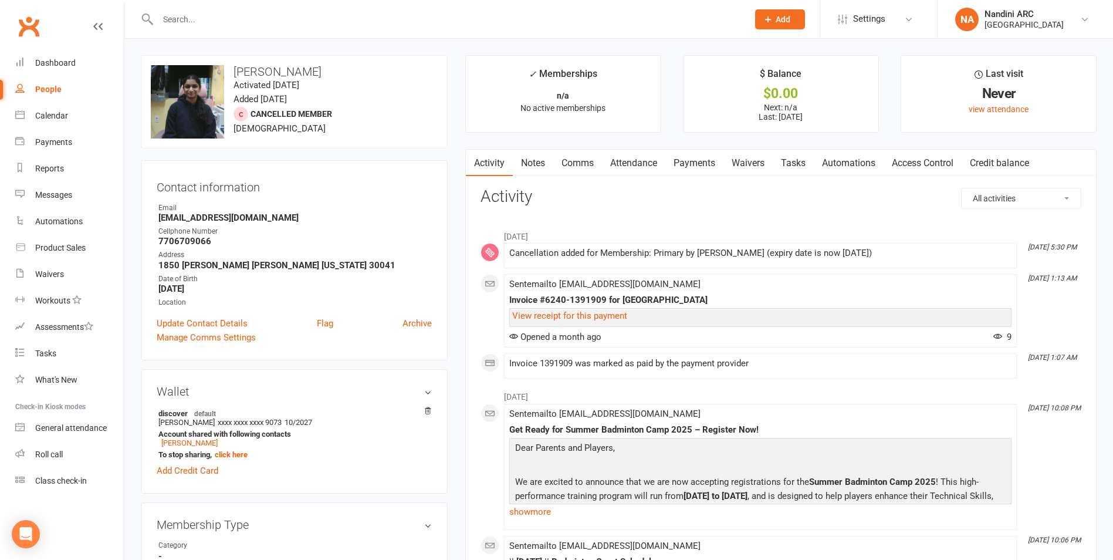
click at [644, 161] on link "Attendance" at bounding box center [633, 163] width 63 height 27
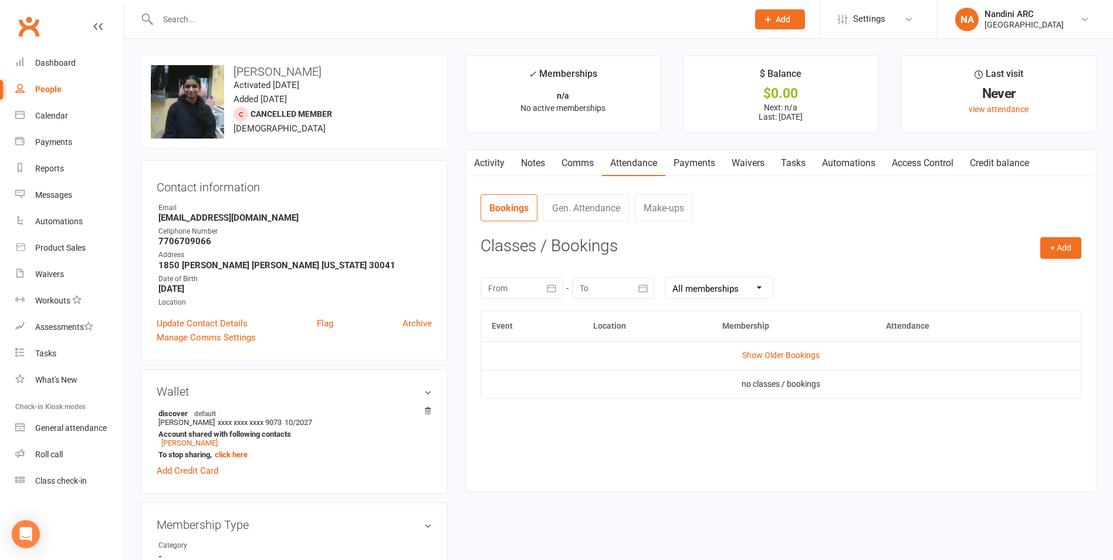
click at [699, 165] on link "Payments" at bounding box center [694, 163] width 58 height 27
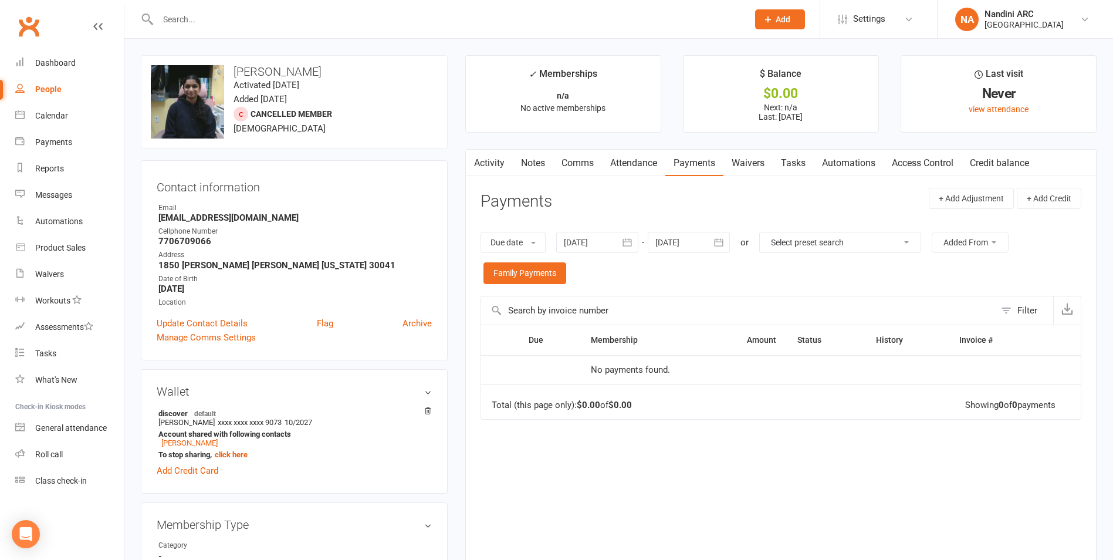
click at [622, 246] on button "button" at bounding box center [627, 242] width 21 height 21
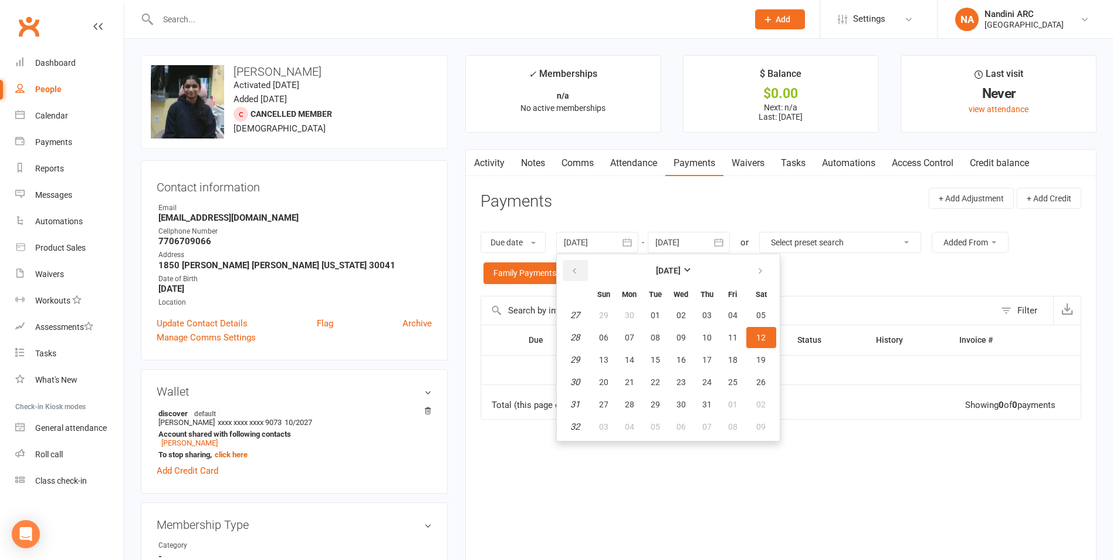
click at [588, 266] on button "button" at bounding box center [575, 270] width 25 height 21
click at [586, 267] on button "button" at bounding box center [575, 270] width 25 height 21
click at [752, 316] on button "01" at bounding box center [761, 315] width 30 height 21
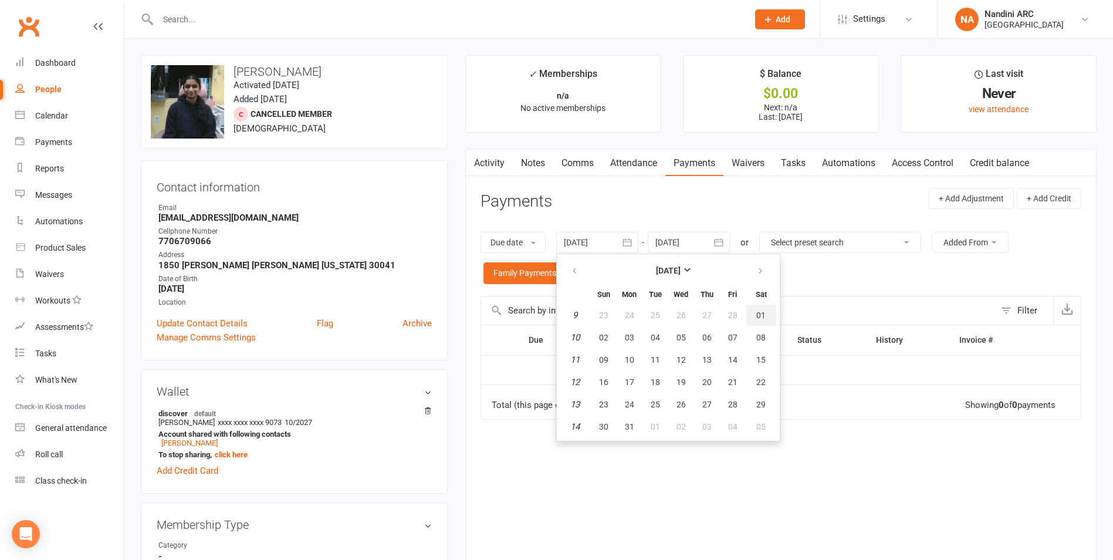
type input "[DATE]"
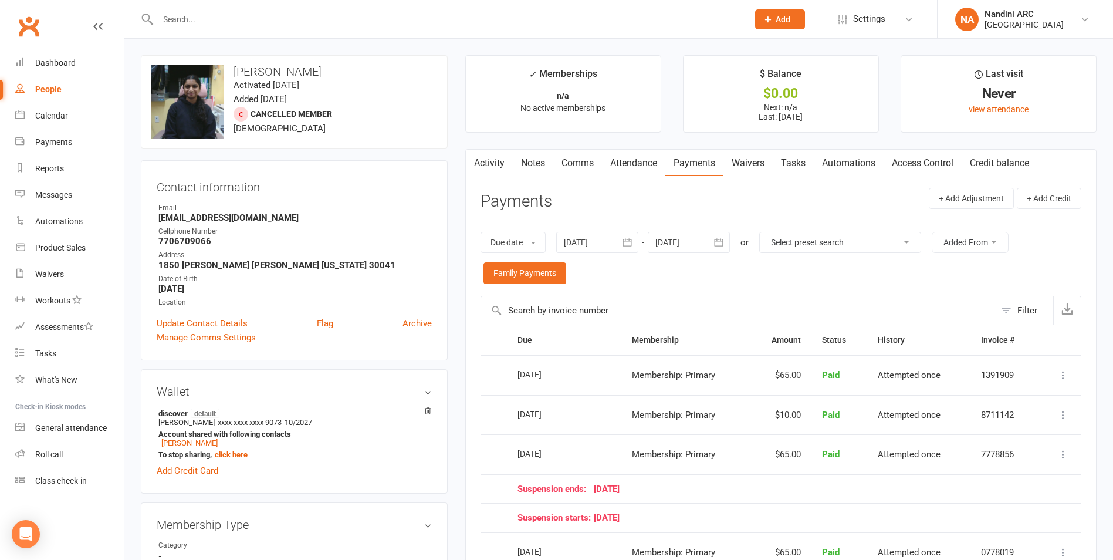
click at [214, 19] on input "text" at bounding box center [447, 19] width 586 height 16
paste input "[PERSON_NAME]"
type input "[PERSON_NAME]"
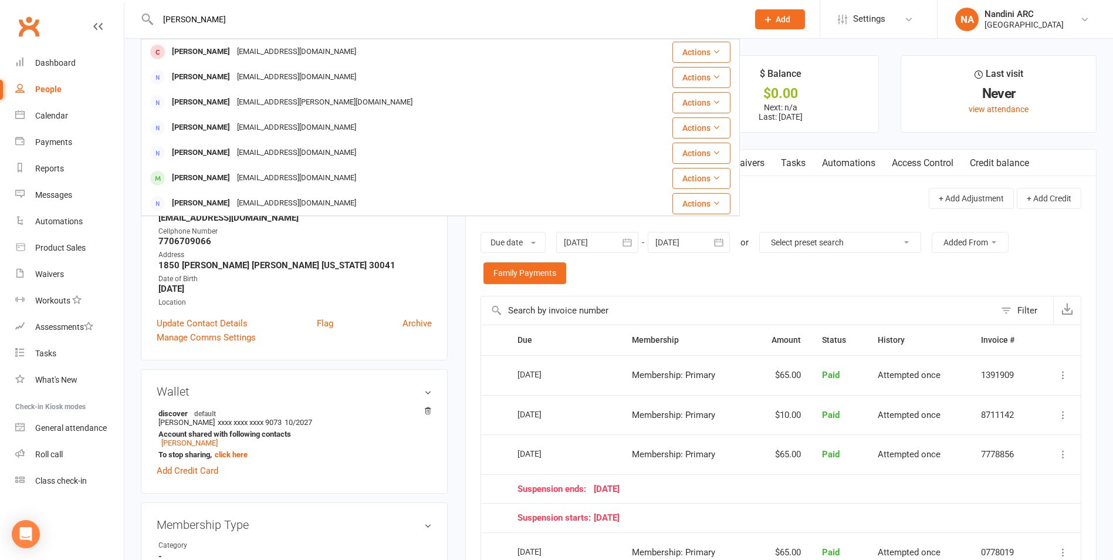
drag, startPoint x: 220, startPoint y: 16, endPoint x: 144, endPoint y: 33, distance: 77.7
click at [144, 33] on div "Sashtha [PERSON_NAME] [PERSON_NAME] [EMAIL_ADDRESS][DOMAIN_NAME] Actions [PERSO…" at bounding box center [440, 19] width 599 height 38
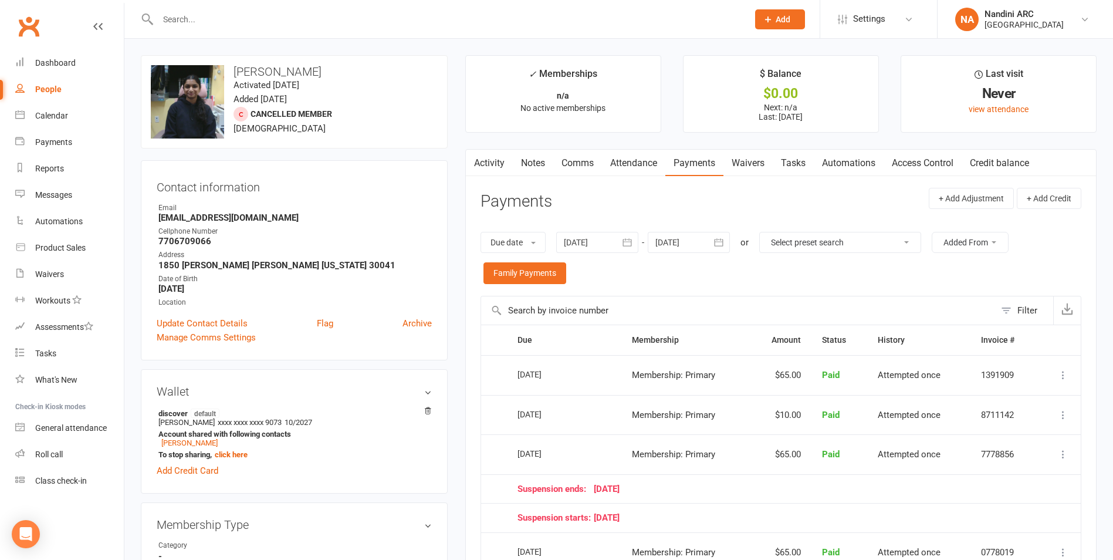
paste input "[EMAIL_ADDRESS][DOMAIN_NAME]"
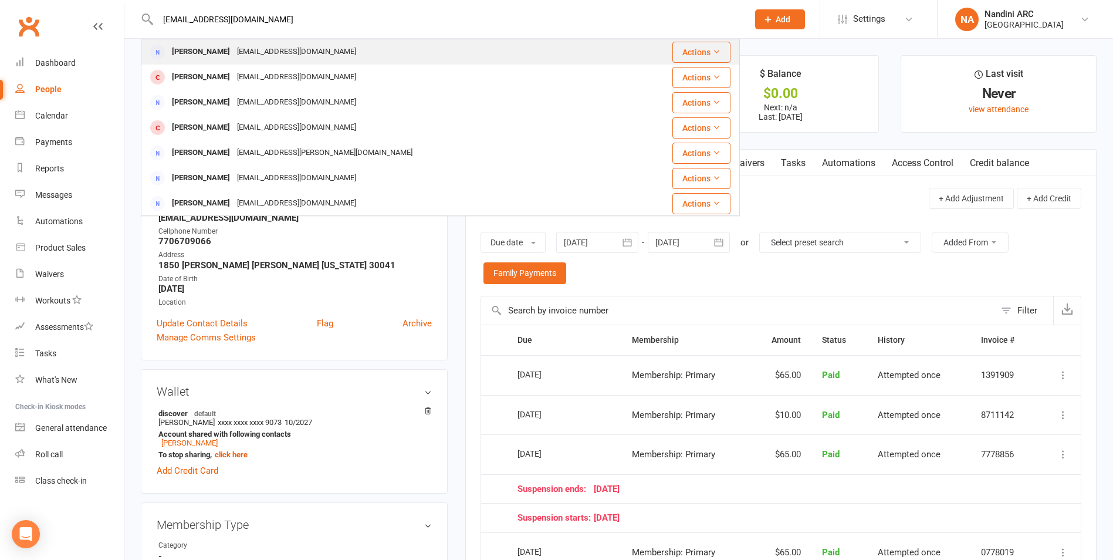
type input "[EMAIL_ADDRESS][DOMAIN_NAME]"
click at [299, 56] on div "[EMAIL_ADDRESS][DOMAIN_NAME]" at bounding box center [297, 51] width 126 height 17
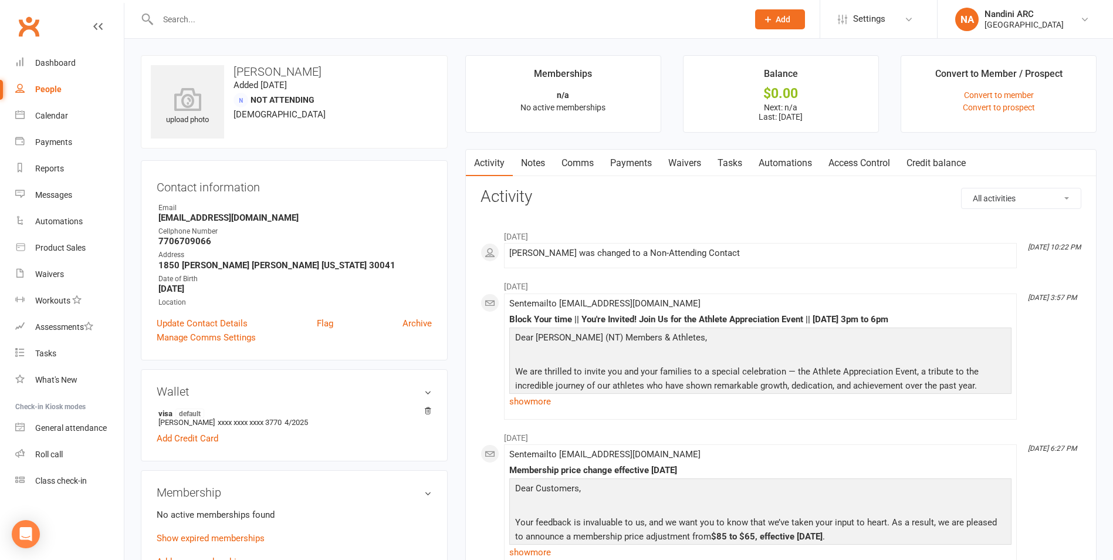
click at [645, 161] on link "Payments" at bounding box center [631, 163] width 58 height 27
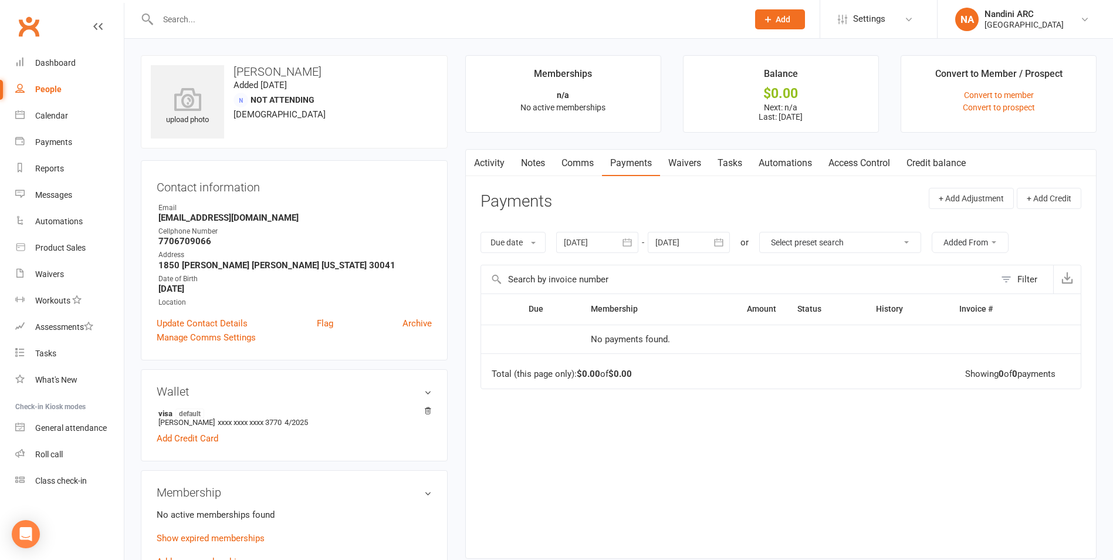
click at [625, 248] on icon "button" at bounding box center [627, 242] width 12 height 12
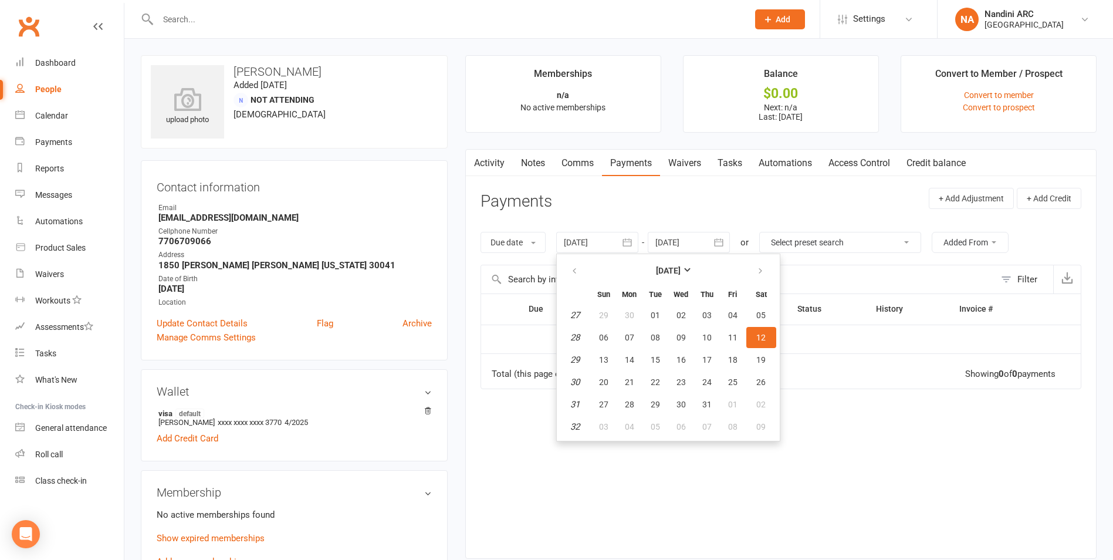
click at [563, 269] on th at bounding box center [575, 271] width 30 height 26
click at [573, 273] on icon "button" at bounding box center [574, 270] width 8 height 9
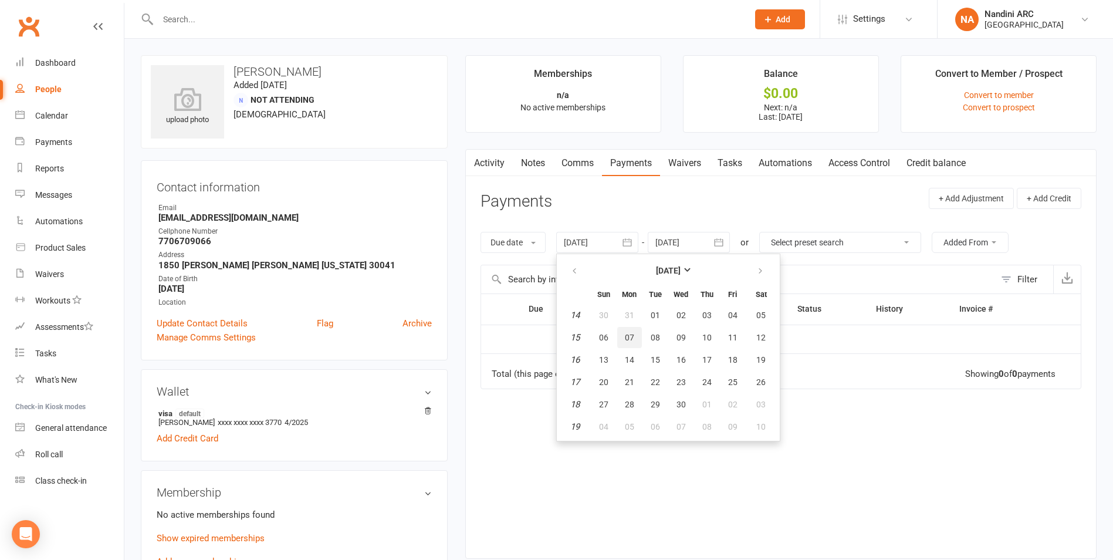
click at [632, 329] on button "07" at bounding box center [629, 337] width 25 height 21
type input "[DATE]"
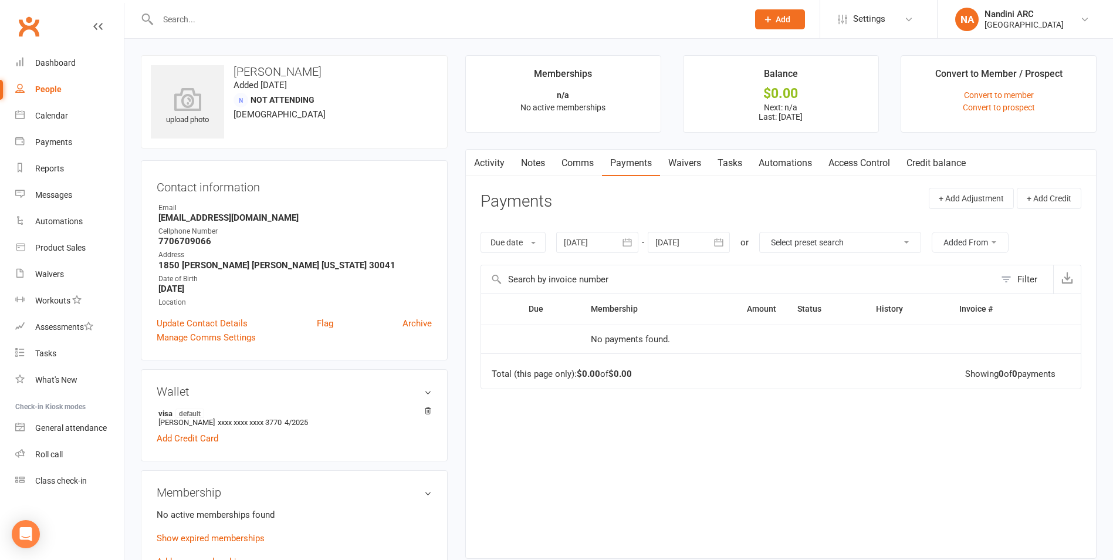
click at [307, 18] on input "text" at bounding box center [447, 19] width 586 height 16
paste input "[EMAIL_ADDRESS][DOMAIN_NAME]"
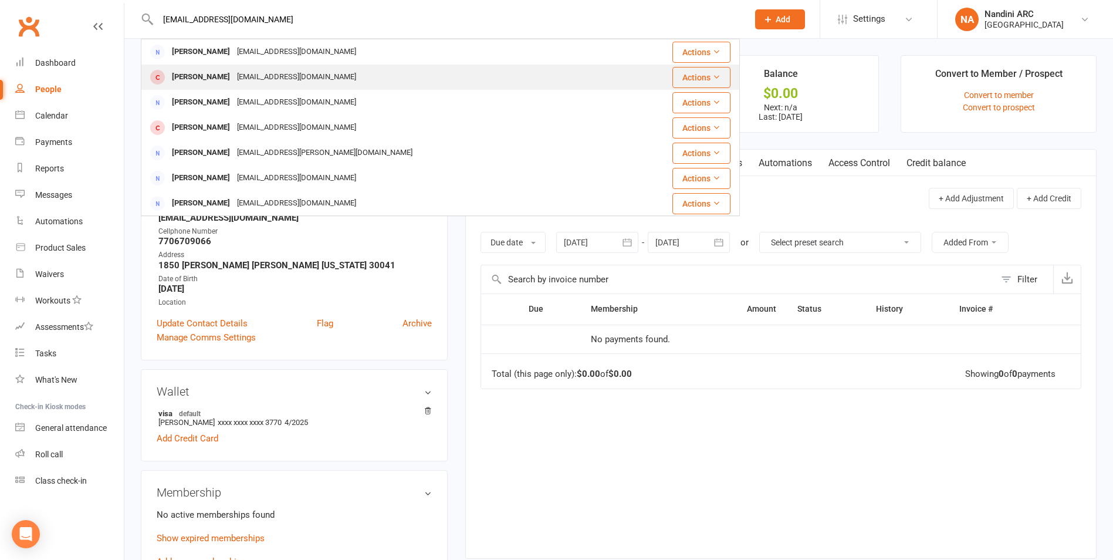
type input "[EMAIL_ADDRESS][DOMAIN_NAME]"
click at [272, 75] on div "[EMAIL_ADDRESS][DOMAIN_NAME]" at bounding box center [297, 77] width 126 height 17
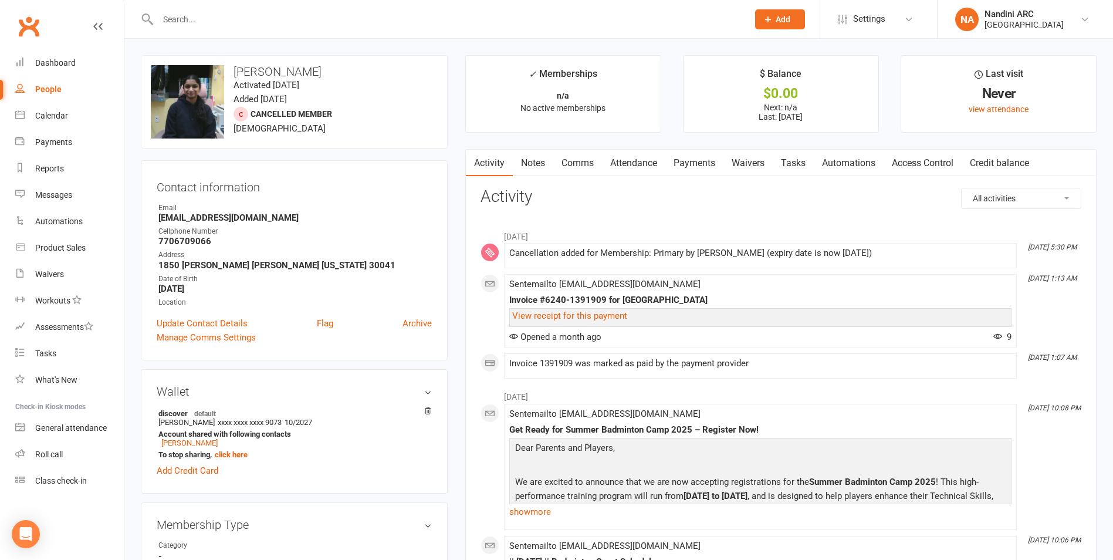
click at [691, 163] on link "Payments" at bounding box center [694, 163] width 58 height 27
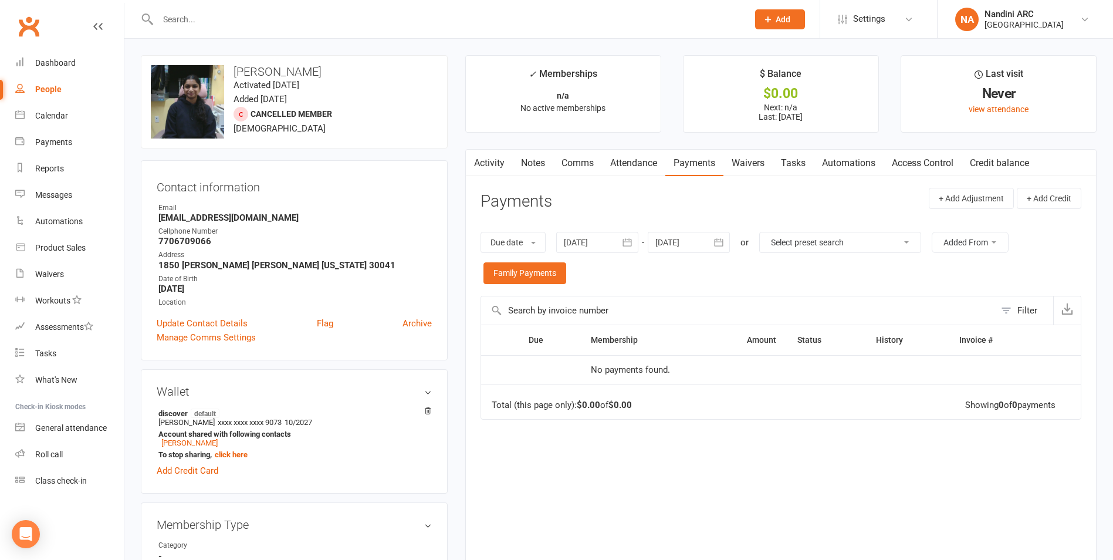
click at [633, 243] on icon "button" at bounding box center [627, 242] width 12 height 12
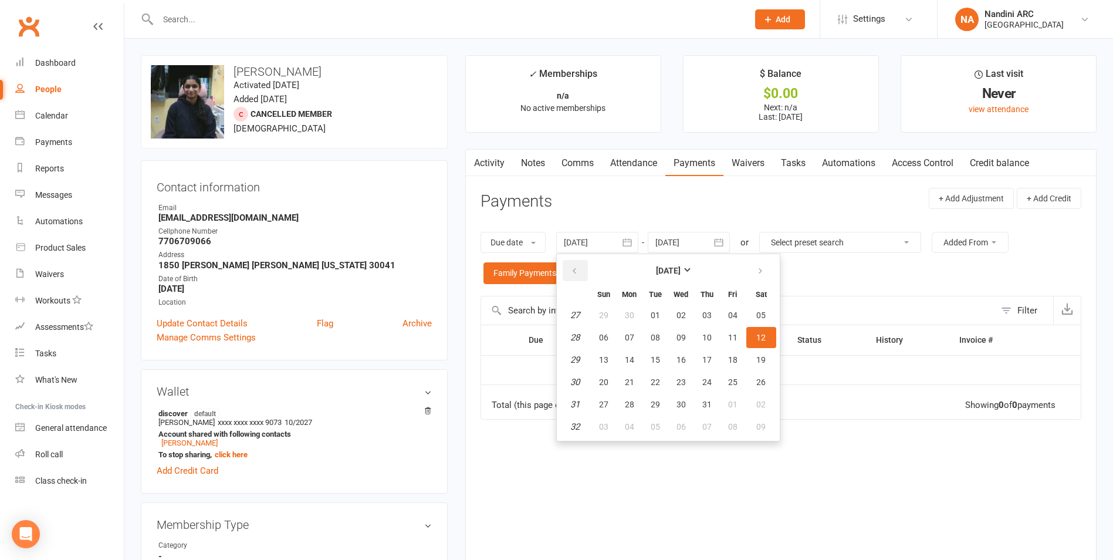
click at [577, 264] on button "button" at bounding box center [575, 270] width 25 height 21
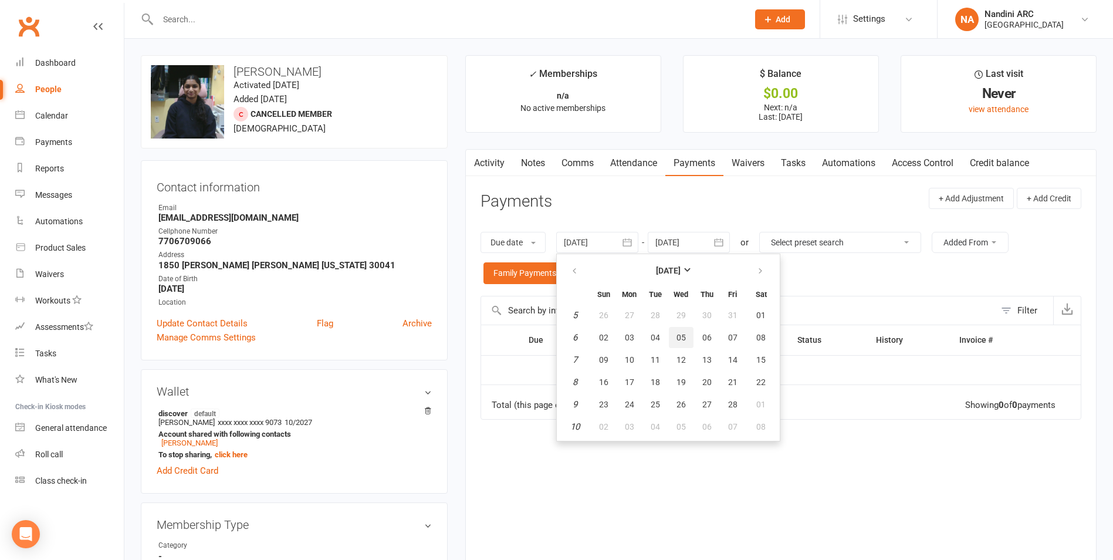
click at [677, 327] on button "05" at bounding box center [681, 337] width 25 height 21
type input "[DATE]"
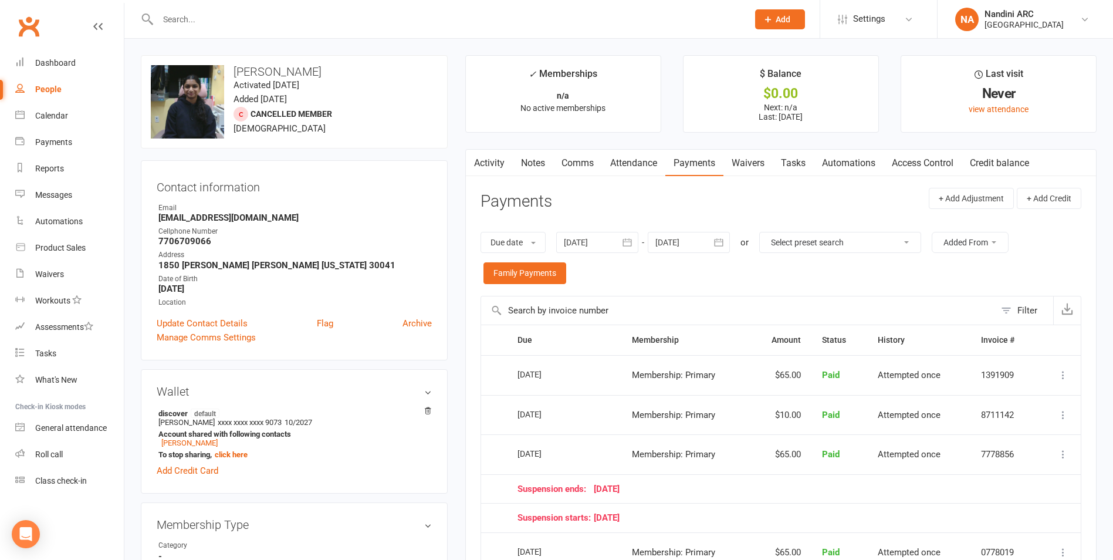
click at [324, 25] on input "text" at bounding box center [447, 19] width 586 height 16
paste input "[EMAIL_ADDRESS][DOMAIN_NAME]"
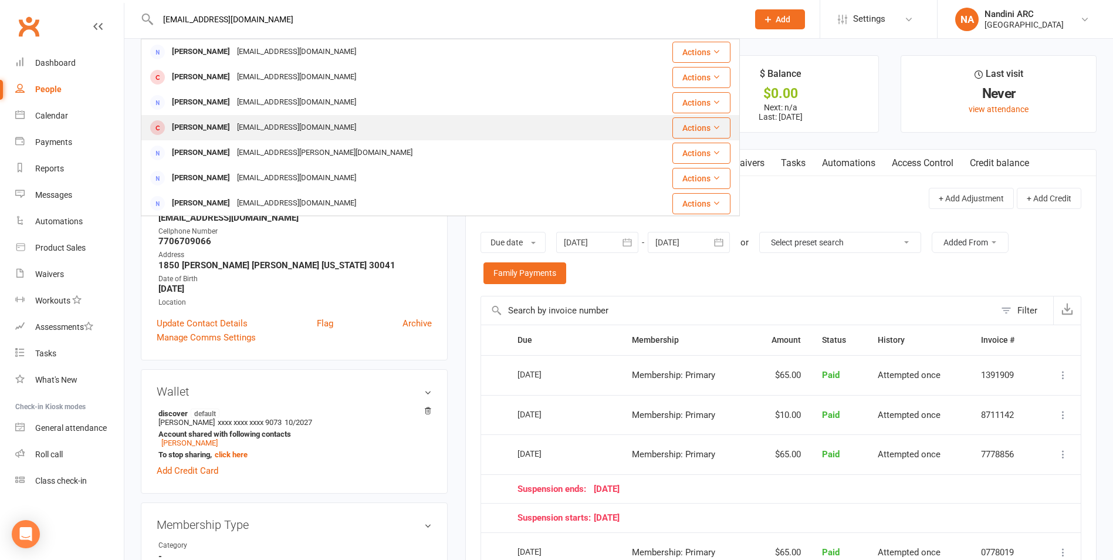
type input "[EMAIL_ADDRESS][DOMAIN_NAME]"
click at [306, 128] on div "[EMAIL_ADDRESS][DOMAIN_NAME]" at bounding box center [297, 127] width 126 height 17
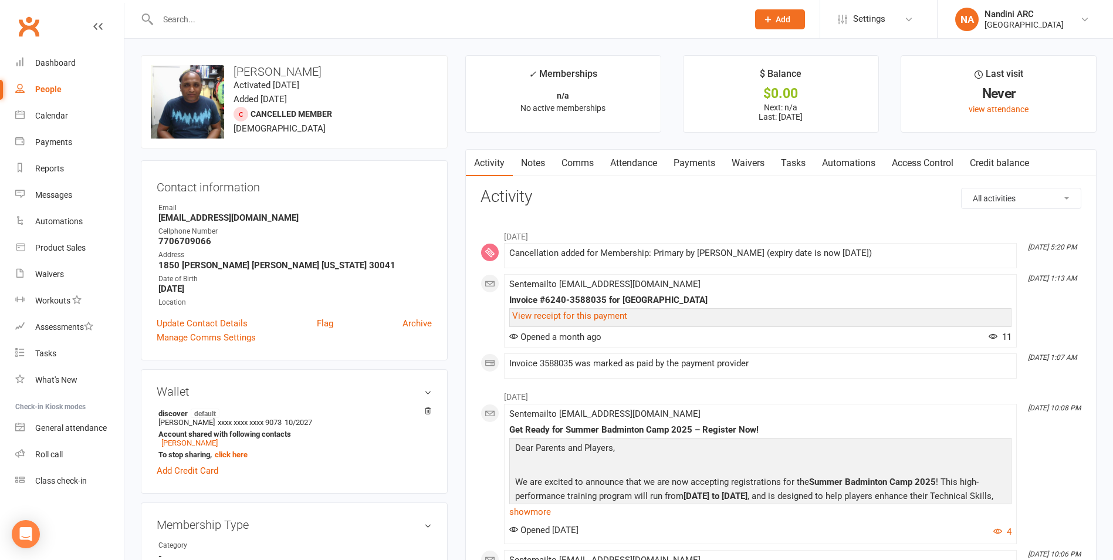
click at [695, 167] on link "Payments" at bounding box center [694, 163] width 58 height 27
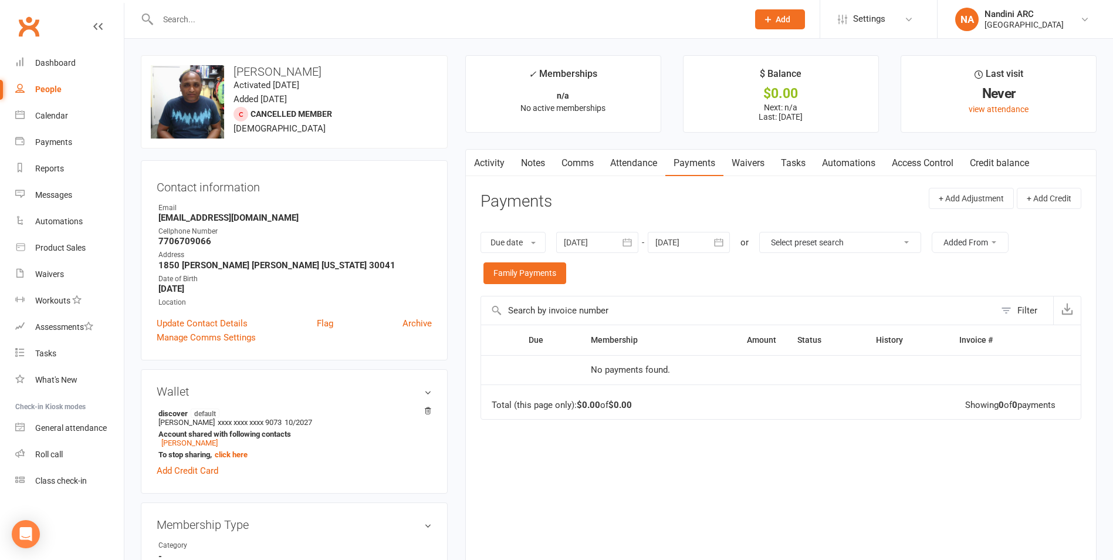
click at [630, 250] on button "button" at bounding box center [627, 242] width 21 height 21
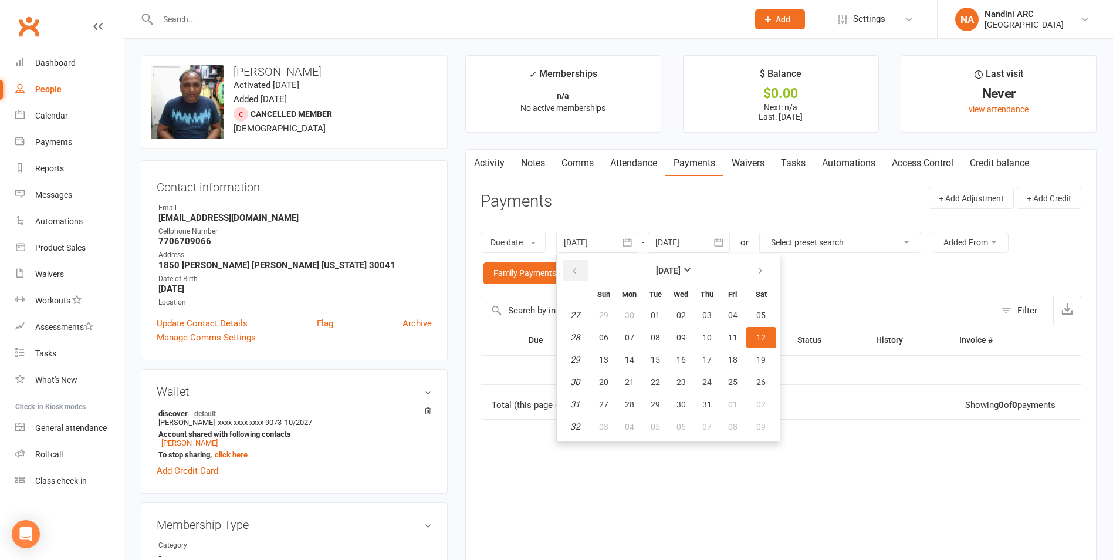
click at [578, 273] on icon "button" at bounding box center [574, 270] width 8 height 9
click at [629, 322] on button "24" at bounding box center [629, 315] width 25 height 21
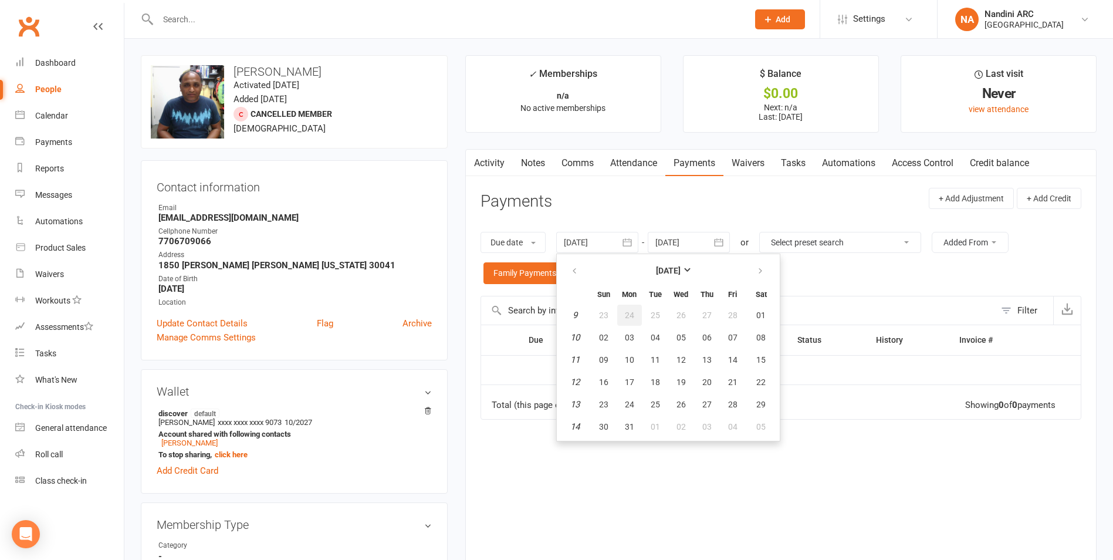
type input "[DATE]"
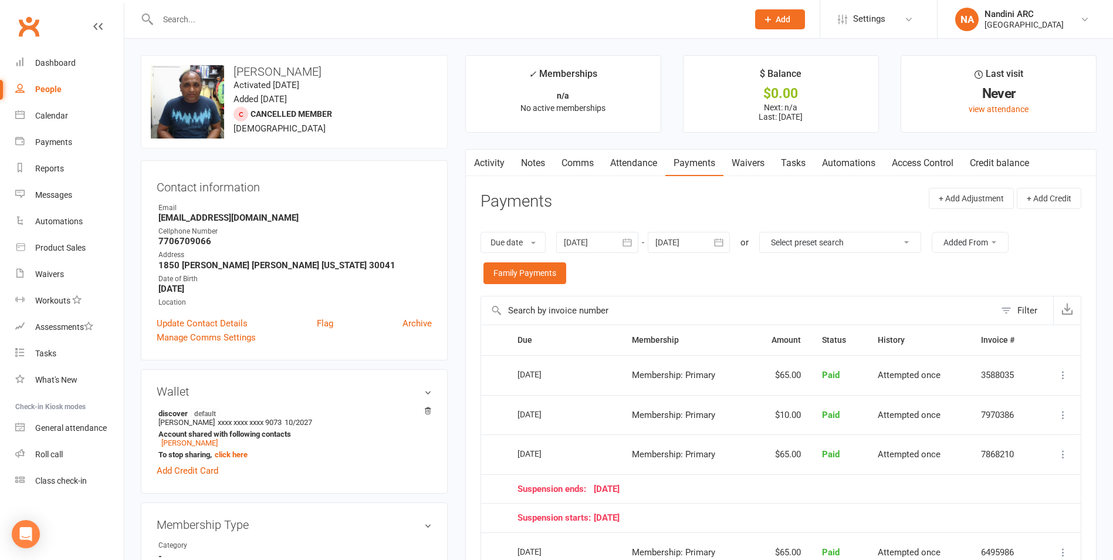
click at [180, 17] on input "text" at bounding box center [447, 19] width 586 height 16
paste input "[PERSON_NAME]"
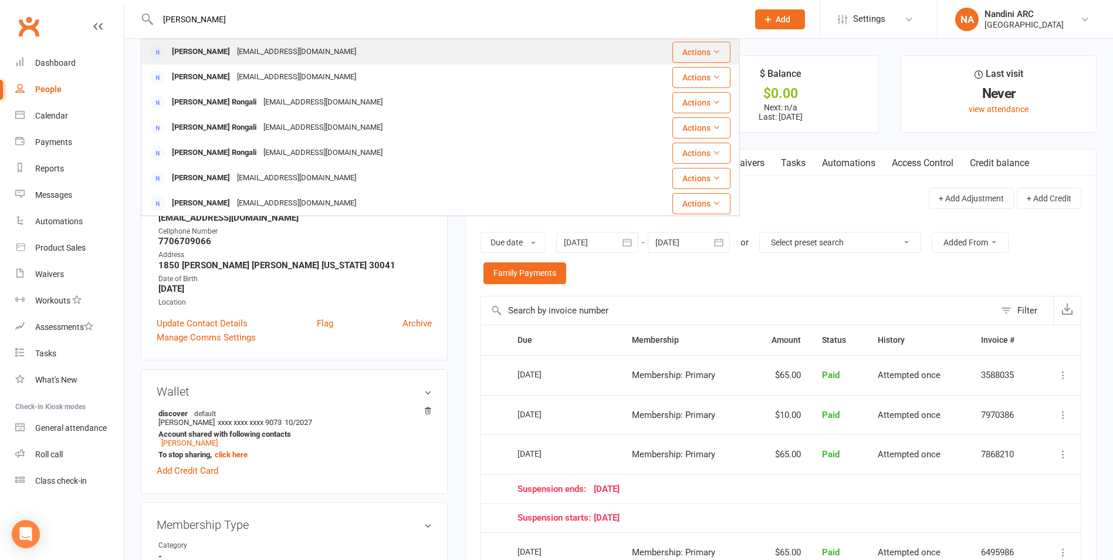
type input "[PERSON_NAME]"
click at [234, 57] on div "[EMAIL_ADDRESS][DOMAIN_NAME]" at bounding box center [297, 51] width 126 height 17
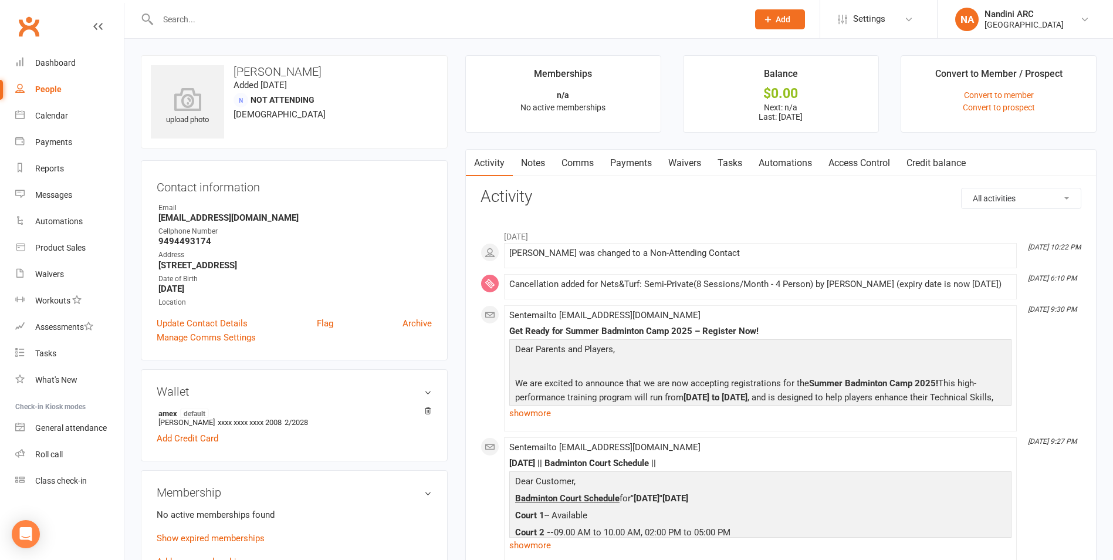
click at [684, 162] on link "Waivers" at bounding box center [684, 163] width 49 height 27
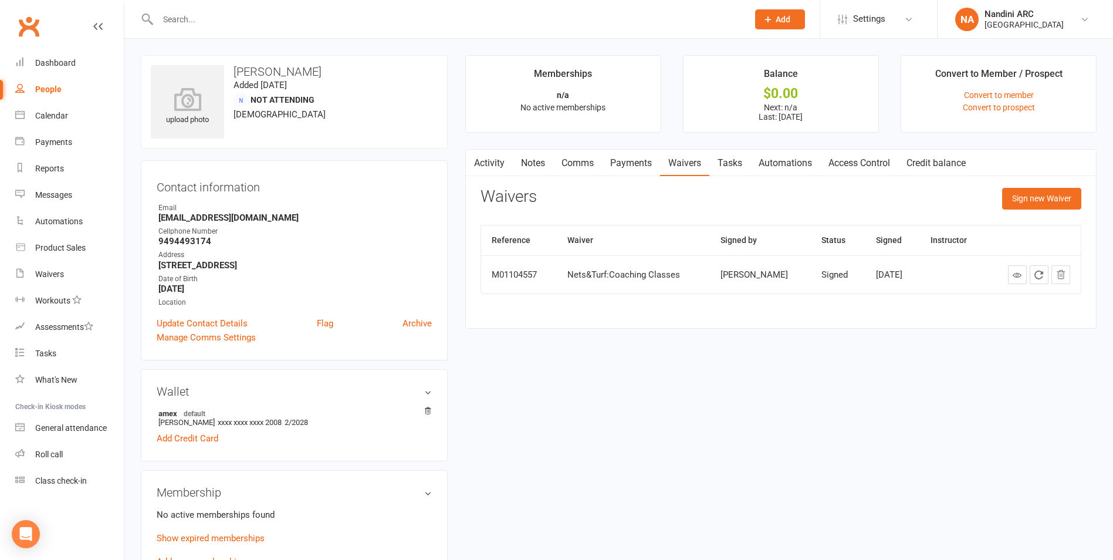
click at [641, 164] on link "Payments" at bounding box center [631, 163] width 58 height 27
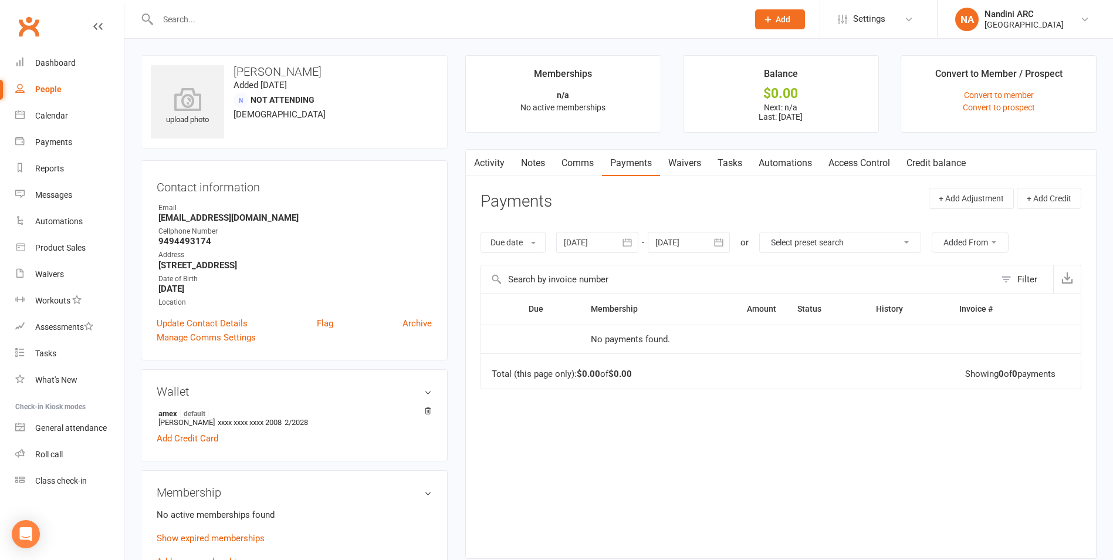
click at [633, 245] on icon "button" at bounding box center [627, 242] width 12 height 12
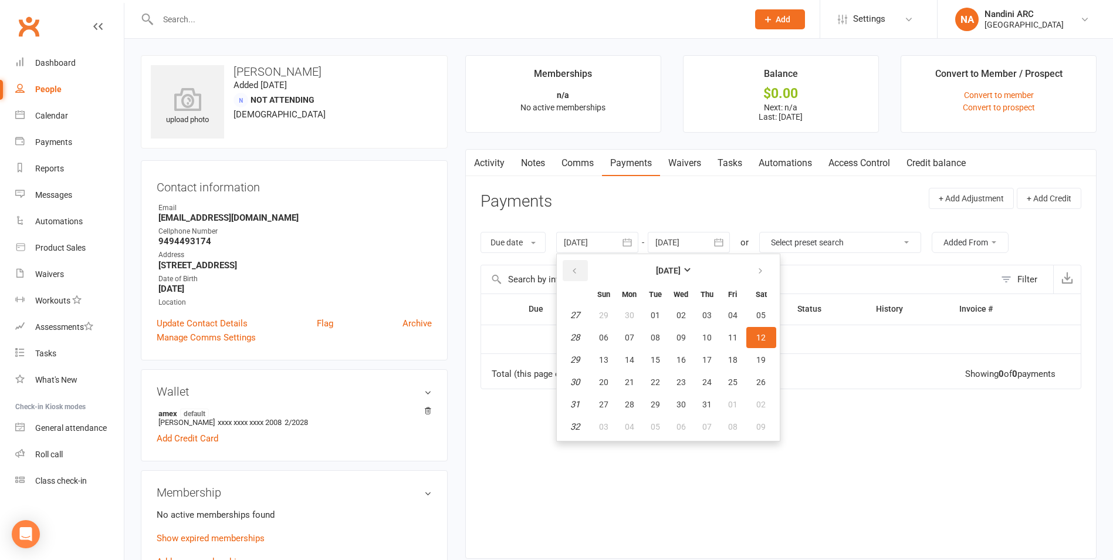
click at [578, 270] on icon "button" at bounding box center [574, 270] width 8 height 9
click at [697, 309] on button "03" at bounding box center [707, 315] width 25 height 21
type input "[DATE]"
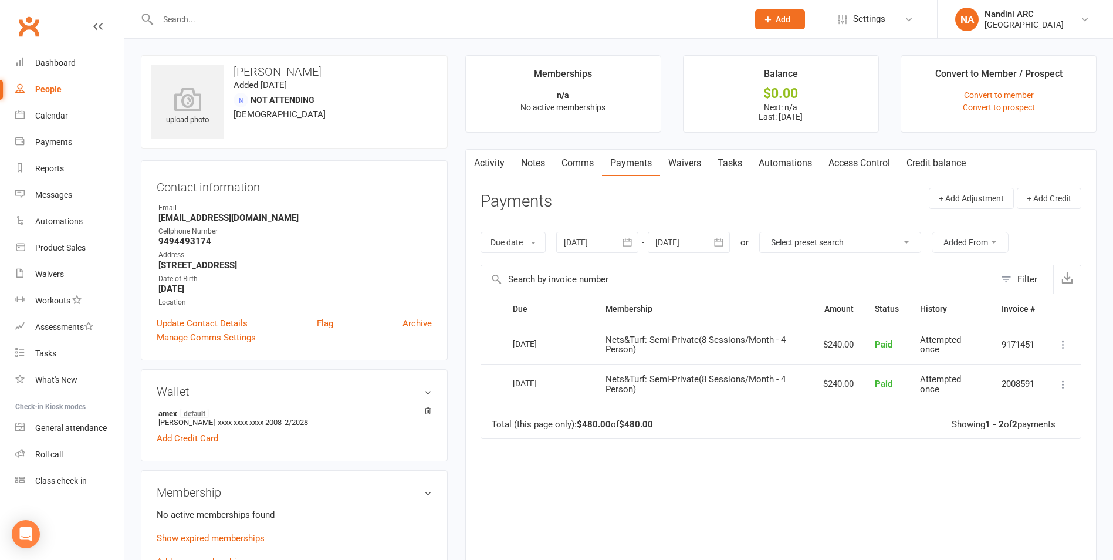
click at [230, 22] on input "text" at bounding box center [447, 19] width 586 height 16
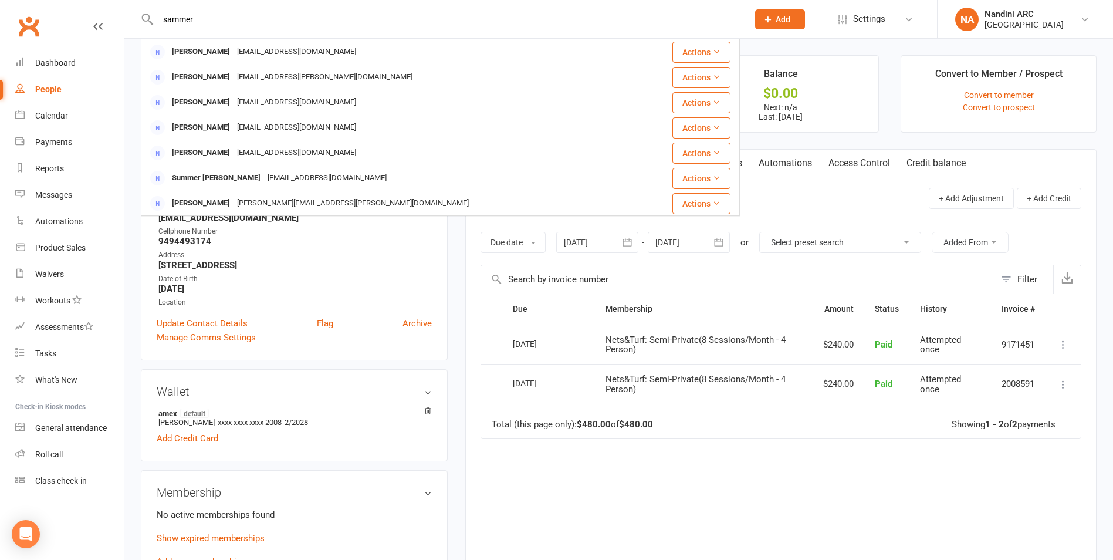
type input "sammer"
drag, startPoint x: 224, startPoint y: 16, endPoint x: 86, endPoint y: 22, distance: 138.0
click at [86, 3] on header "[PERSON_NAME] Sammeturi [EMAIL_ADDRESS][DOMAIN_NAME] Actions [PERSON_NAME] [EMA…" at bounding box center [556, 3] width 1113 height 0
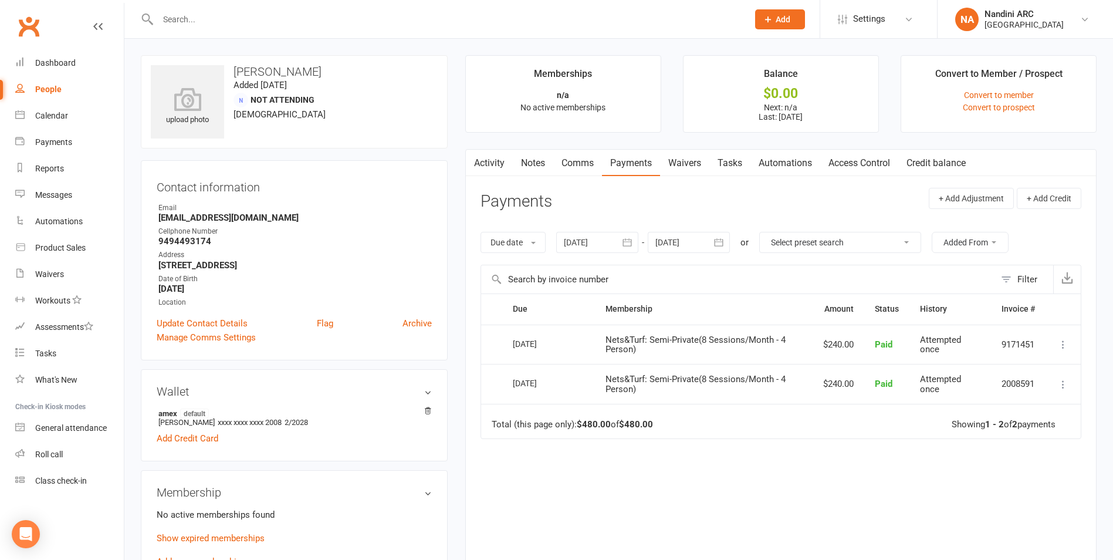
click at [136, 55] on div "upload photo [PERSON_NAME] Added [DATE] Not Attending [DEMOGRAPHIC_DATA] Contac…" at bounding box center [618, 513] width 989 height 949
click at [168, 26] on input "text" at bounding box center [447, 19] width 586 height 16
paste input "[PERSON_NAME]"
type input "[PERSON_NAME]"
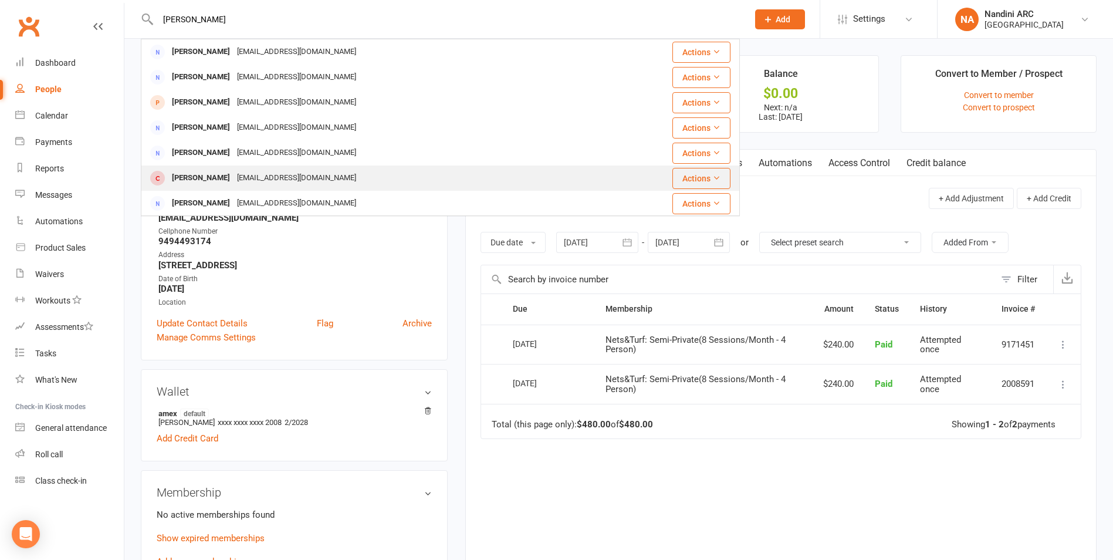
click at [277, 178] on div "[EMAIL_ADDRESS][DOMAIN_NAME]" at bounding box center [297, 178] width 126 height 17
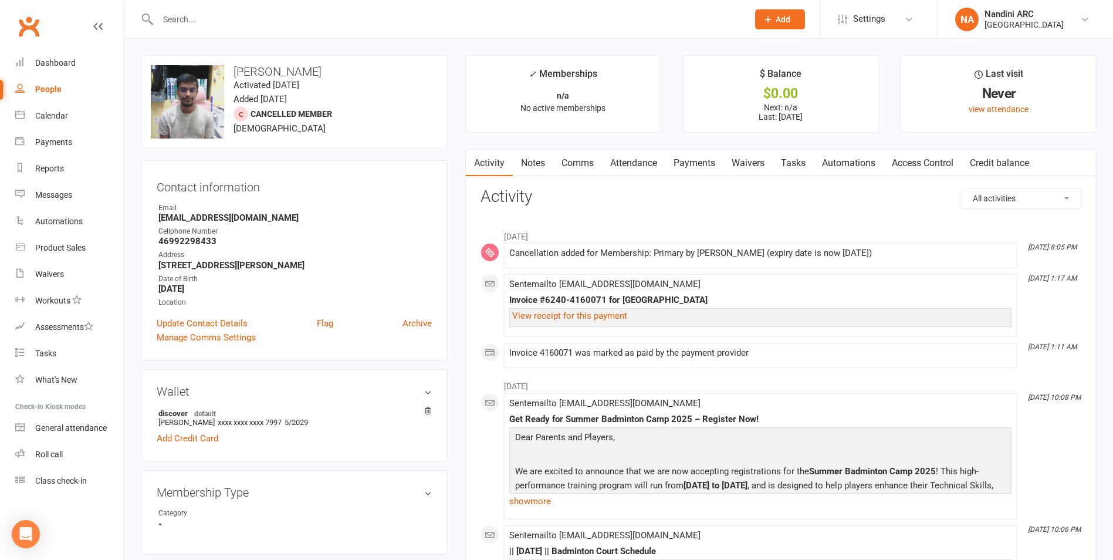
click at [705, 170] on link "Payments" at bounding box center [694, 163] width 58 height 27
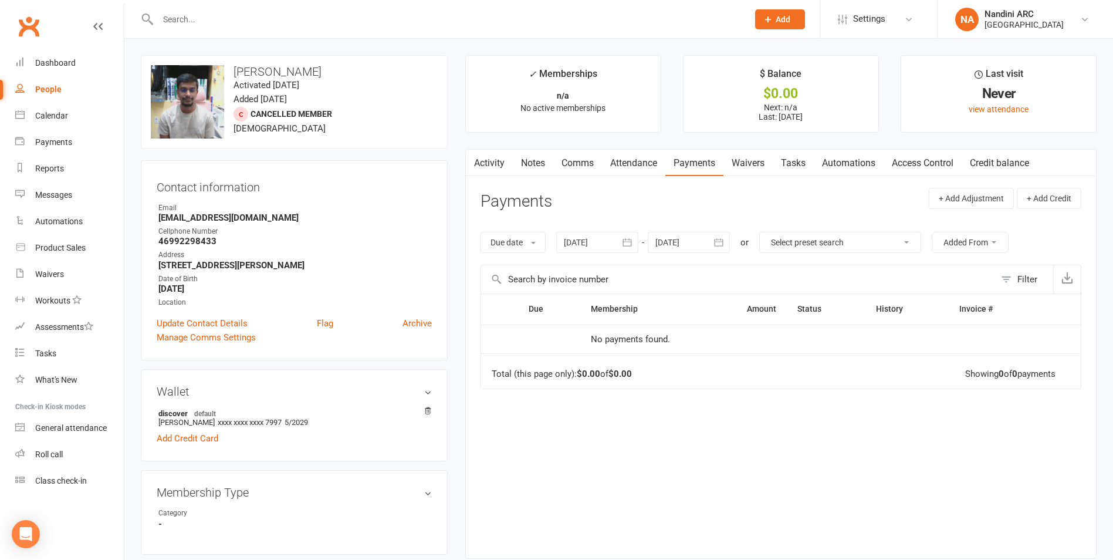
click at [624, 243] on icon "button" at bounding box center [627, 242] width 12 height 12
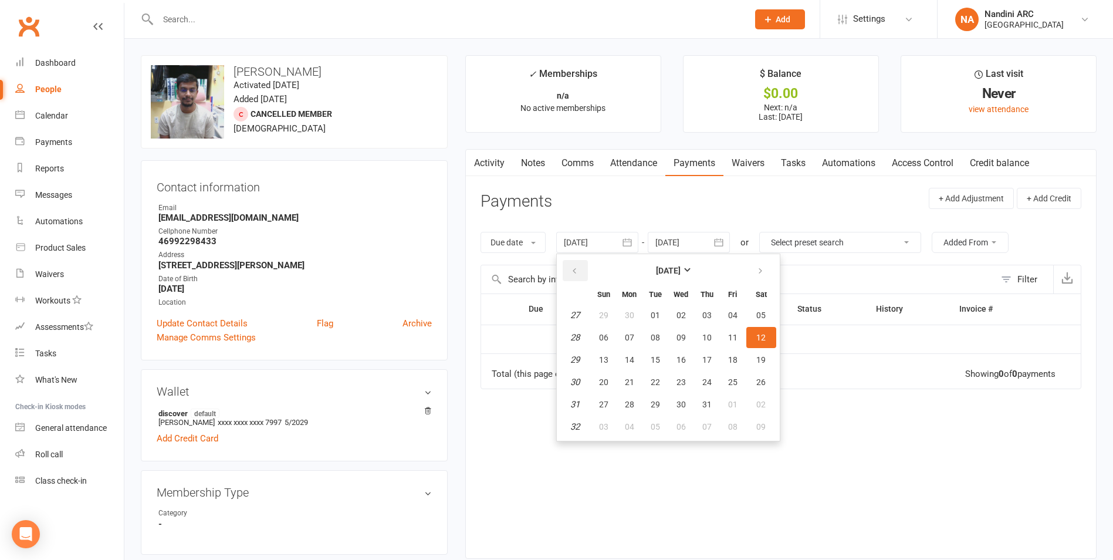
click at [580, 278] on button "button" at bounding box center [575, 270] width 25 height 21
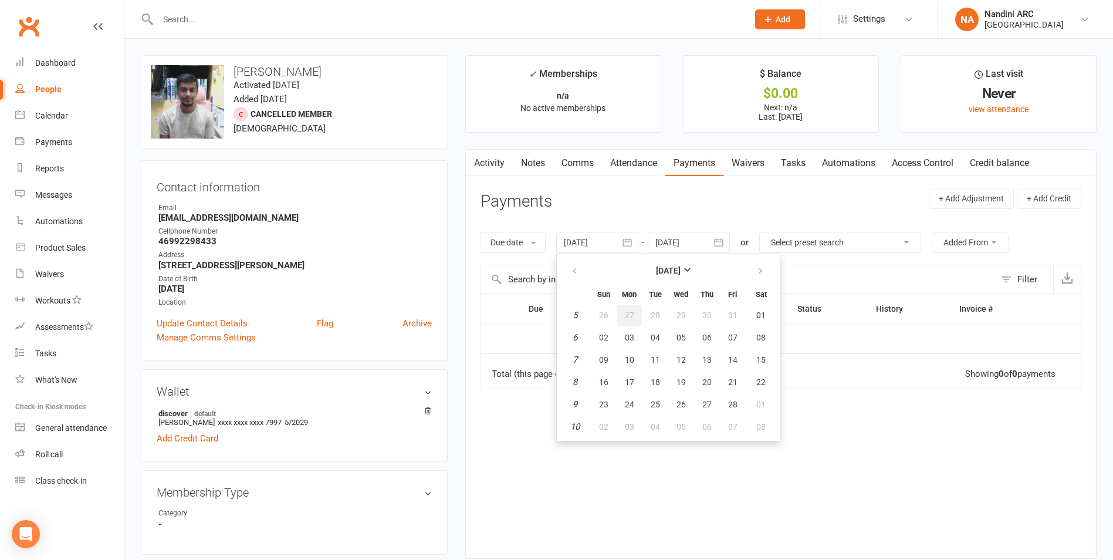
click at [629, 313] on span "27" at bounding box center [629, 314] width 9 height 9
type input "[DATE]"
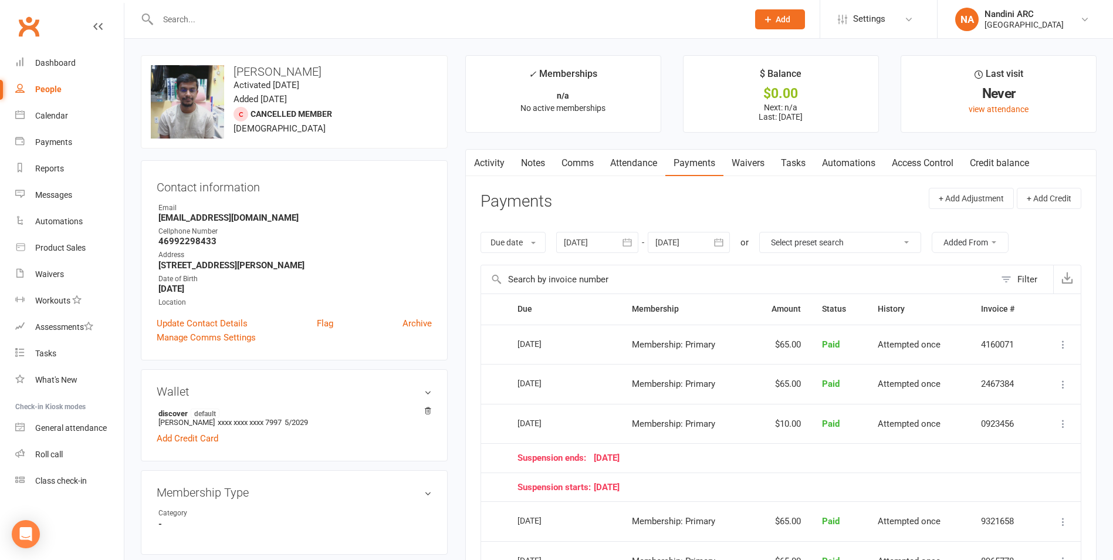
click at [275, 15] on input "text" at bounding box center [447, 19] width 586 height 16
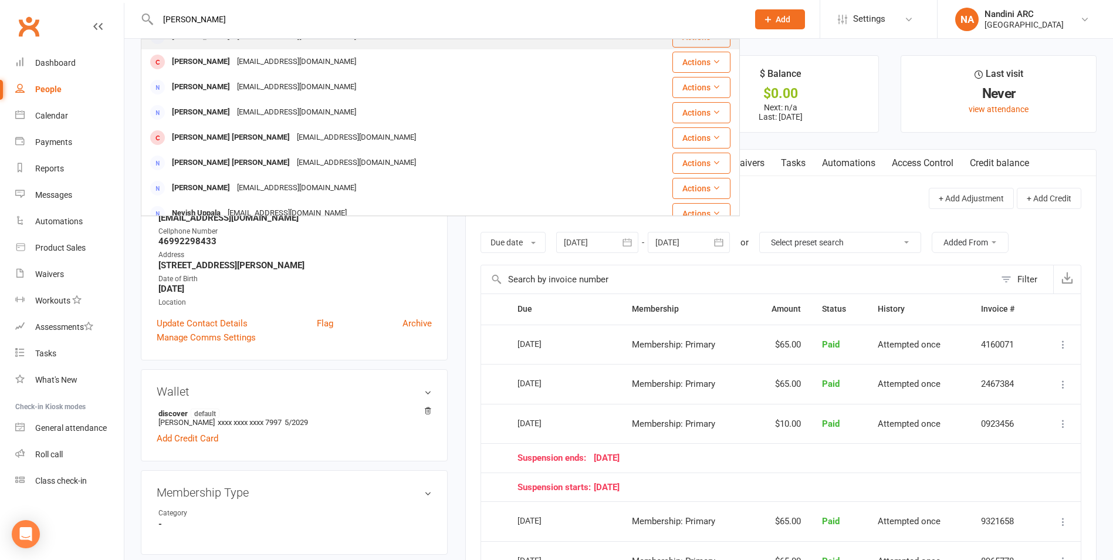
scroll to position [117, 0]
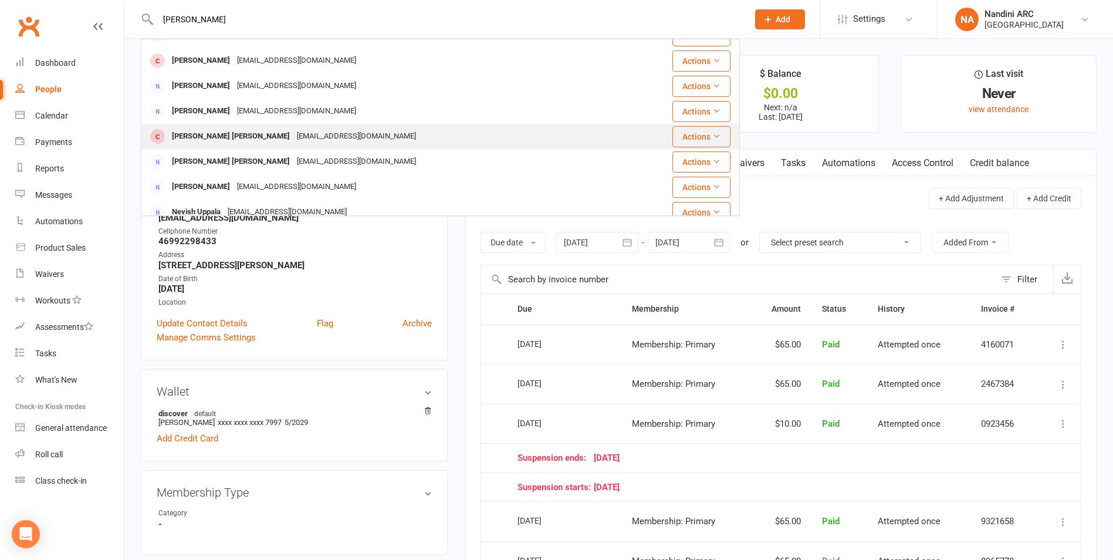
type input "[PERSON_NAME]"
click at [284, 127] on div "[PERSON_NAME] [PERSON_NAME] [EMAIL_ADDRESS][DOMAIN_NAME]" at bounding box center [390, 136] width 497 height 24
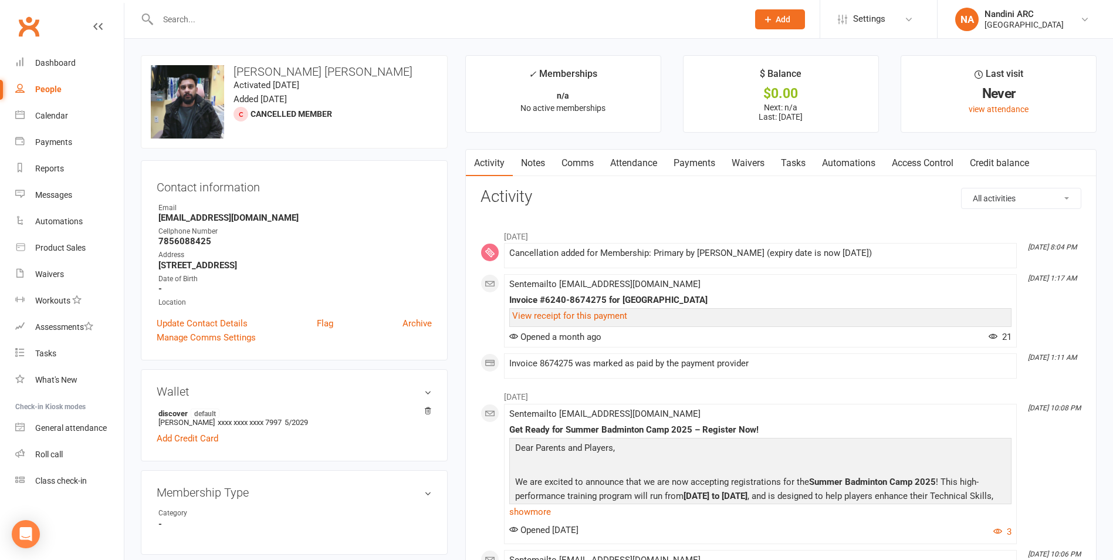
click at [695, 167] on link "Payments" at bounding box center [694, 163] width 58 height 27
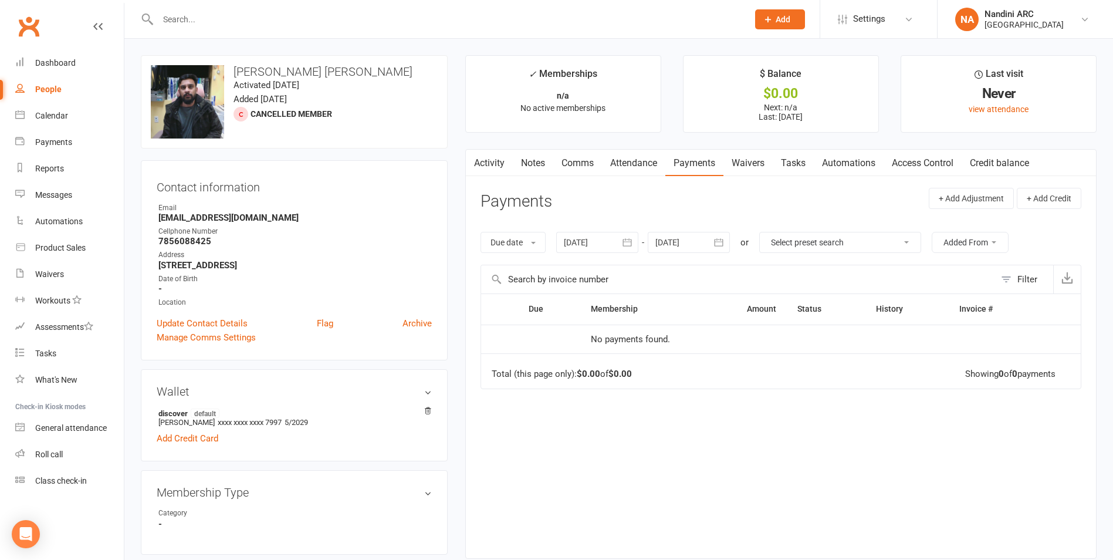
click at [625, 242] on icon "button" at bounding box center [627, 242] width 12 height 12
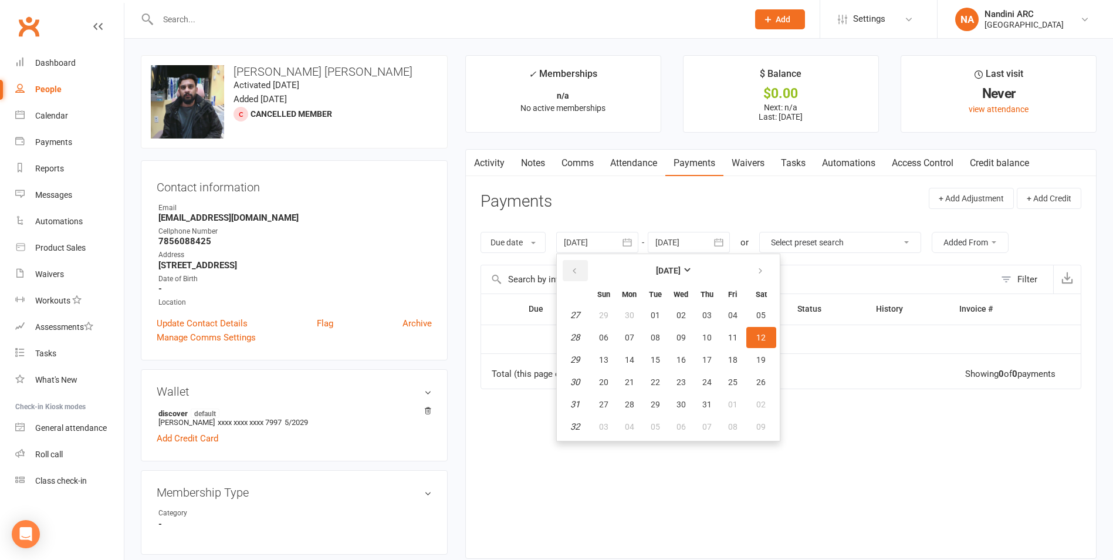
click at [577, 269] on icon "button" at bounding box center [574, 270] width 8 height 9
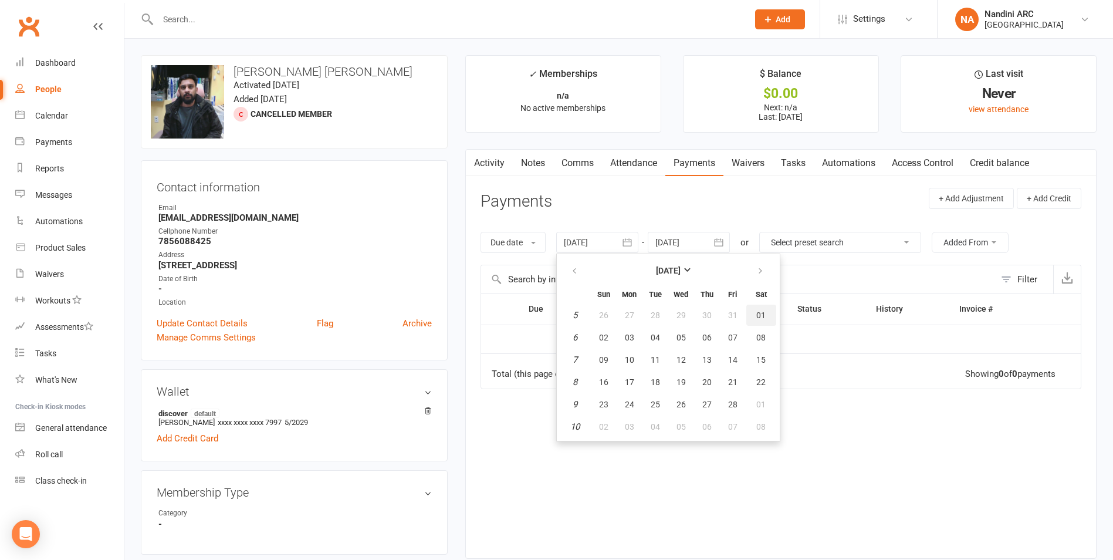
click at [758, 314] on span "01" at bounding box center [760, 314] width 9 height 9
type input "[DATE]"
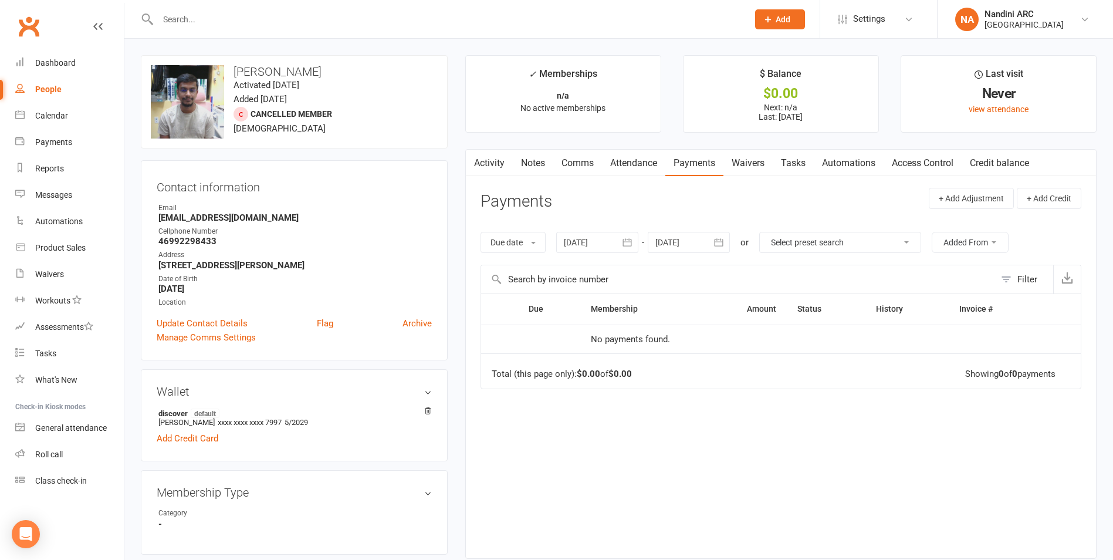
click at [226, 18] on input "text" at bounding box center [447, 19] width 586 height 16
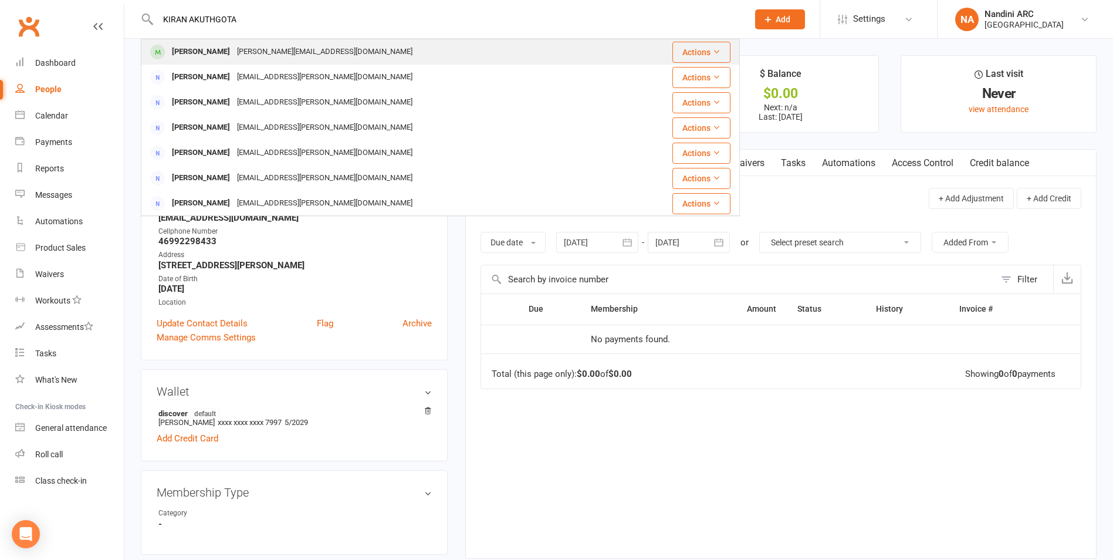
type input "KIRAN AKUTHGOTA"
click at [286, 60] on div "[PERSON_NAME][EMAIL_ADDRESS][DOMAIN_NAME]" at bounding box center [325, 51] width 182 height 17
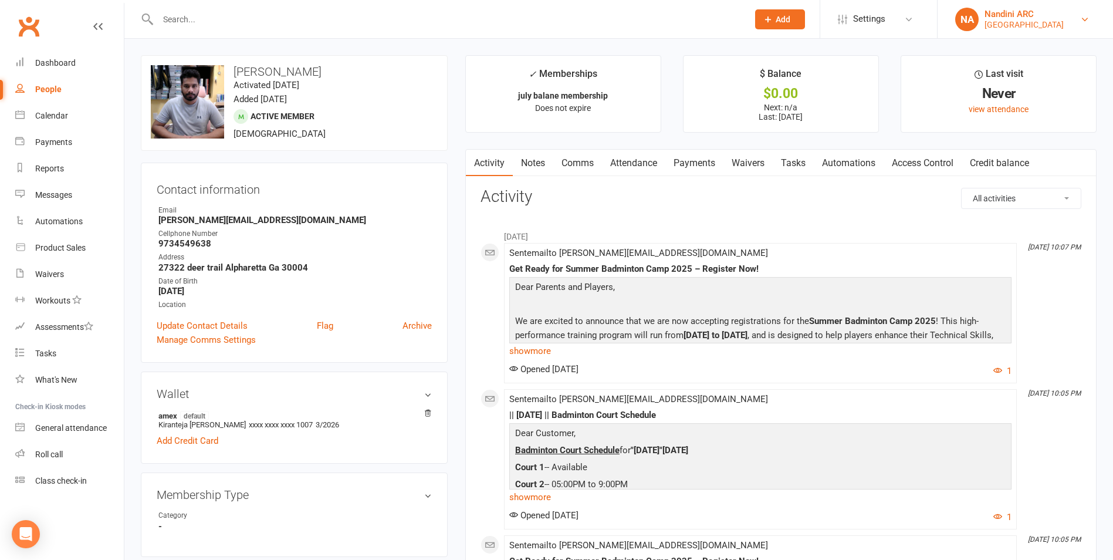
click at [1060, 25] on div "[GEOGRAPHIC_DATA]" at bounding box center [1023, 24] width 79 height 11
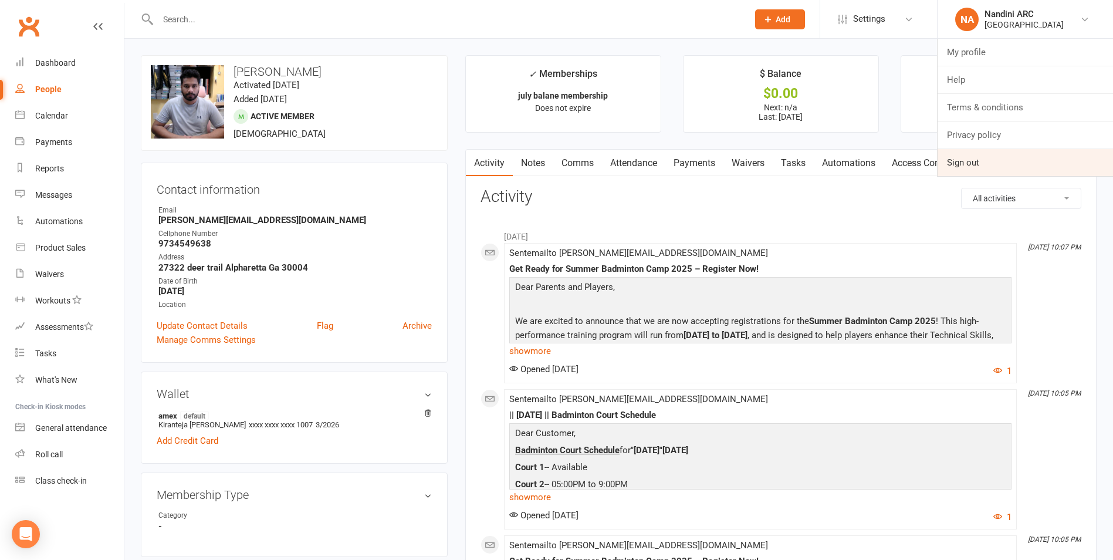
click at [1022, 155] on link "Sign out" at bounding box center [1025, 162] width 175 height 27
